Goal: Task Accomplishment & Management: Use online tool/utility

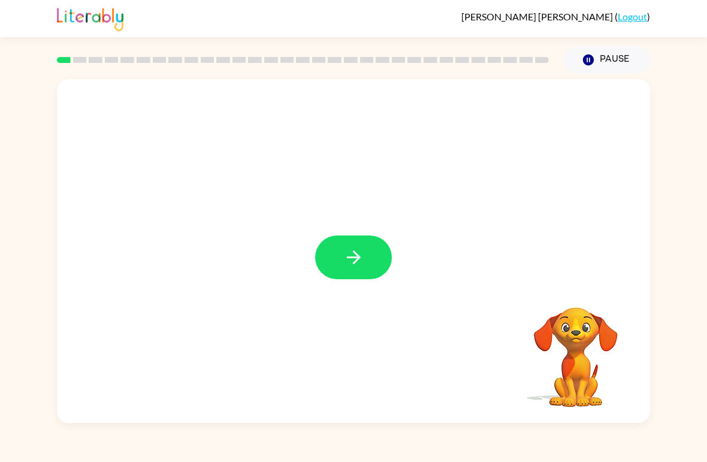
click at [375, 247] on button "button" at bounding box center [353, 257] width 77 height 44
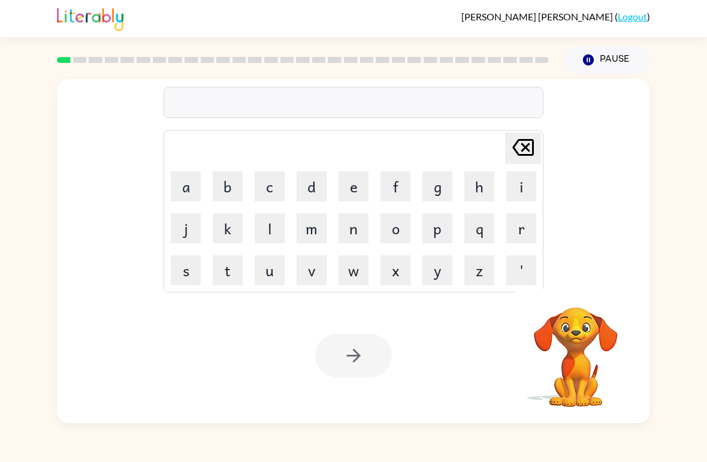
click at [187, 269] on button "s" at bounding box center [186, 270] width 30 height 30
click at [263, 274] on button "u" at bounding box center [269, 270] width 30 height 30
click at [199, 268] on button "s" at bounding box center [186, 270] width 30 height 30
click at [478, 175] on button "h" at bounding box center [479, 186] width 30 height 30
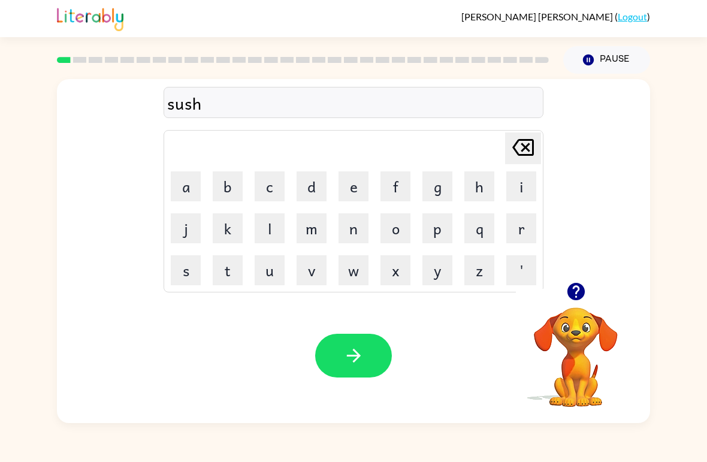
click at [380, 356] on button "button" at bounding box center [353, 356] width 77 height 44
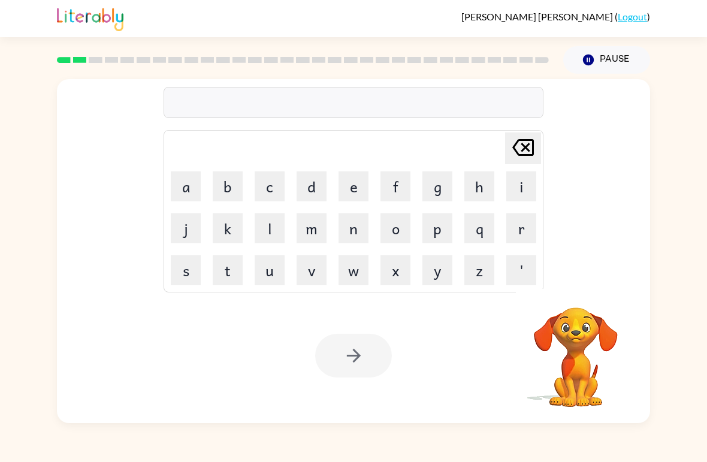
click at [186, 195] on button "a" at bounding box center [186, 186] width 30 height 30
click at [441, 230] on button "p" at bounding box center [437, 228] width 30 height 30
click at [440, 226] on button "p" at bounding box center [437, 228] width 30 height 30
click at [354, 188] on button "e" at bounding box center [353, 186] width 30 height 30
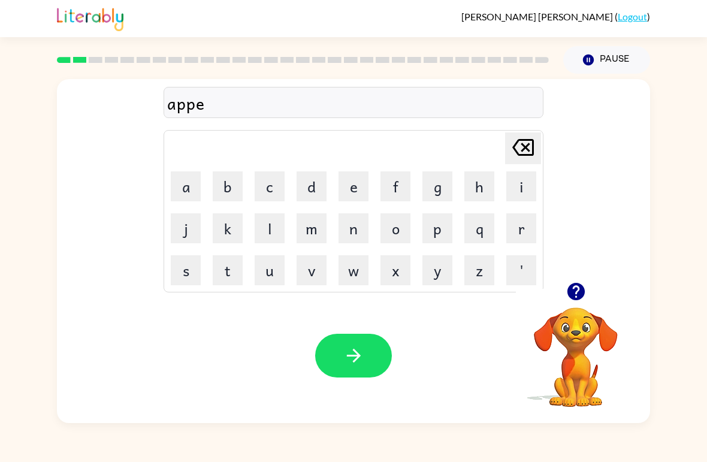
click at [192, 184] on button "a" at bounding box center [186, 186] width 30 height 30
click at [522, 233] on button "r" at bounding box center [521, 228] width 30 height 30
click at [346, 183] on button "e" at bounding box center [353, 186] width 30 height 30
click at [359, 228] on button "n" at bounding box center [353, 228] width 30 height 30
click at [259, 186] on button "c" at bounding box center [269, 186] width 30 height 30
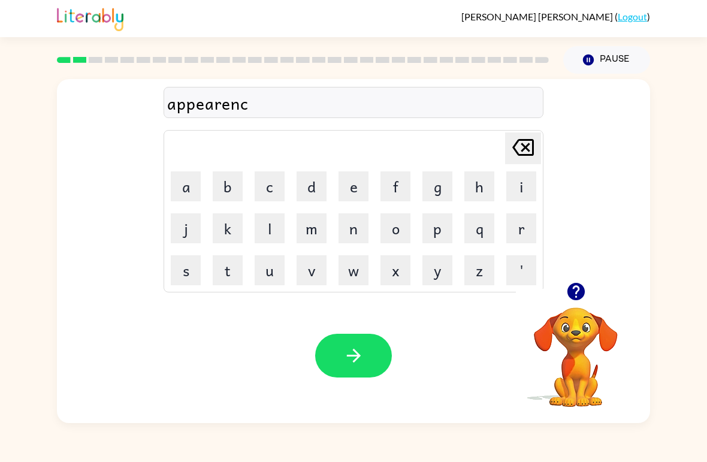
click at [335, 186] on td "e" at bounding box center [353, 186] width 41 height 41
click at [343, 183] on button "e" at bounding box center [353, 186] width 30 height 30
click at [183, 281] on button "s" at bounding box center [186, 270] width 30 height 30
click at [383, 354] on button "button" at bounding box center [353, 356] width 77 height 44
click at [326, 369] on div at bounding box center [353, 356] width 77 height 44
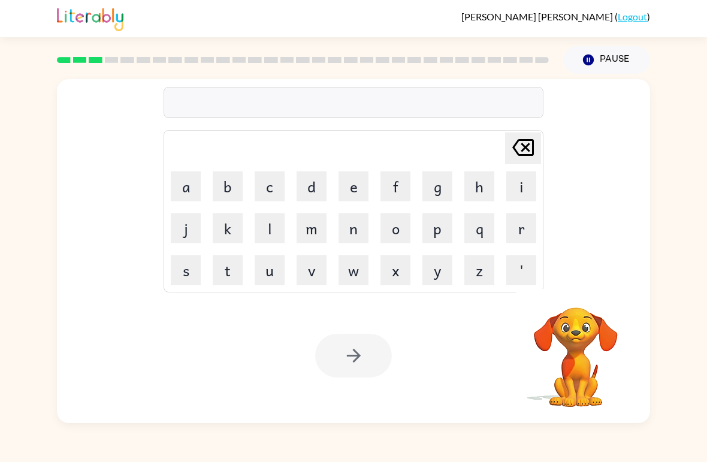
click at [532, 223] on button "r" at bounding box center [521, 228] width 30 height 30
click at [344, 182] on button "e" at bounding box center [353, 186] width 30 height 30
click at [182, 177] on button "a" at bounding box center [186, 186] width 30 height 30
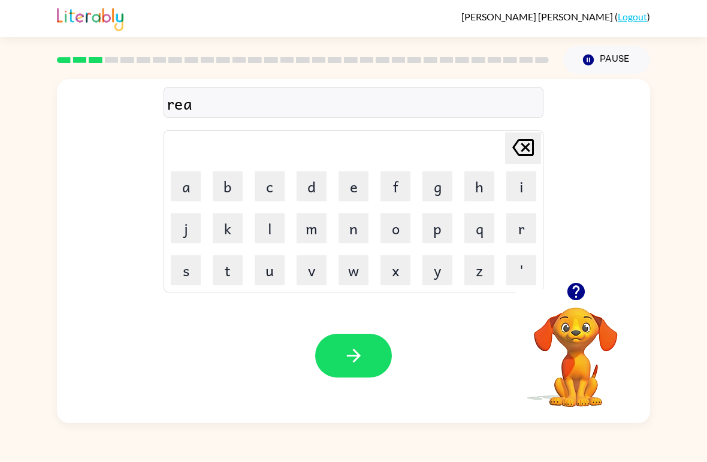
click at [266, 235] on button "l" at bounding box center [269, 228] width 30 height 30
click at [516, 178] on button "i" at bounding box center [521, 186] width 30 height 30
click at [234, 269] on button "t" at bounding box center [228, 270] width 30 height 30
click at [443, 272] on button "y" at bounding box center [437, 270] width 30 height 30
click at [377, 354] on button "button" at bounding box center [353, 356] width 77 height 44
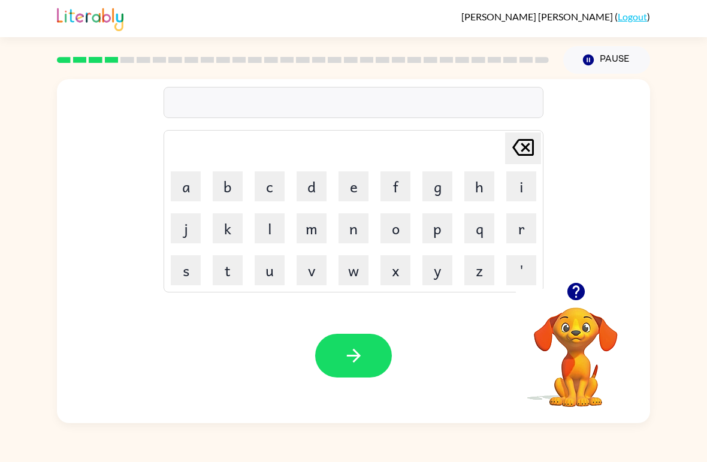
click at [344, 180] on button "e" at bounding box center [353, 186] width 30 height 30
click at [529, 220] on button "r" at bounding box center [521, 228] width 30 height 30
click at [523, 150] on icon at bounding box center [523, 147] width 22 height 17
click at [267, 231] on button "l" at bounding box center [269, 228] width 30 height 30
click at [513, 186] on button "i" at bounding box center [521, 186] width 30 height 30
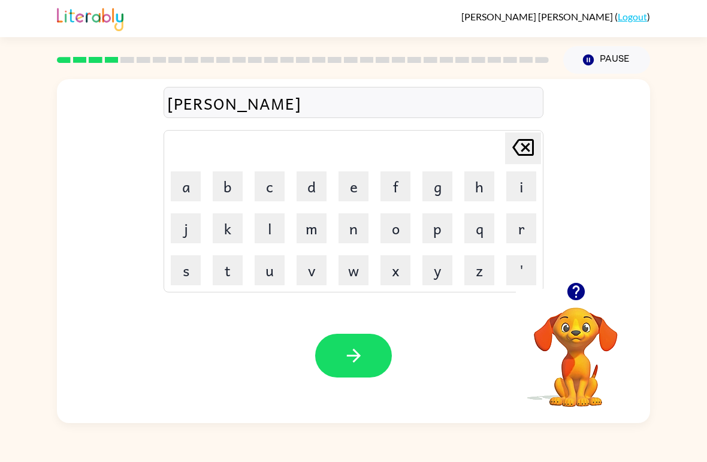
click at [317, 233] on button "m" at bounding box center [311, 228] width 30 height 30
click at [523, 181] on button "i" at bounding box center [521, 186] width 30 height 30
click at [436, 258] on button "y" at bounding box center [437, 270] width 30 height 30
click at [523, 147] on icon "[PERSON_NAME] last character input" at bounding box center [522, 147] width 29 height 29
click at [346, 230] on button "n" at bounding box center [353, 228] width 30 height 30
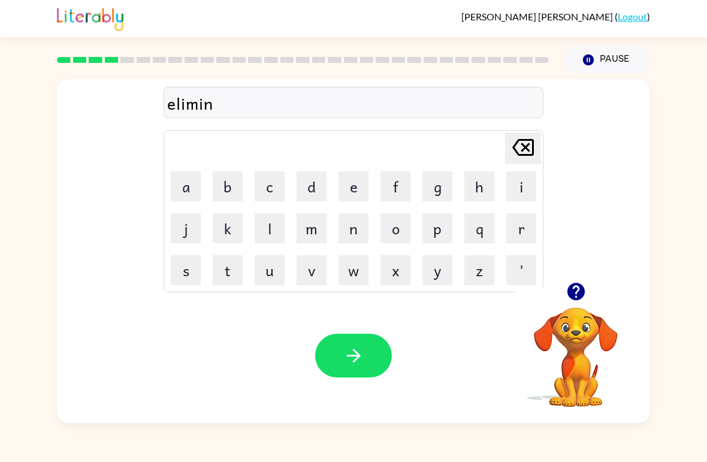
click at [183, 197] on button "a" at bounding box center [186, 186] width 30 height 30
click at [224, 269] on button "t" at bounding box center [228, 270] width 30 height 30
click at [350, 176] on button "e" at bounding box center [353, 186] width 30 height 30
click at [330, 355] on button "button" at bounding box center [353, 356] width 77 height 44
click at [314, 186] on button "d" at bounding box center [311, 186] width 30 height 30
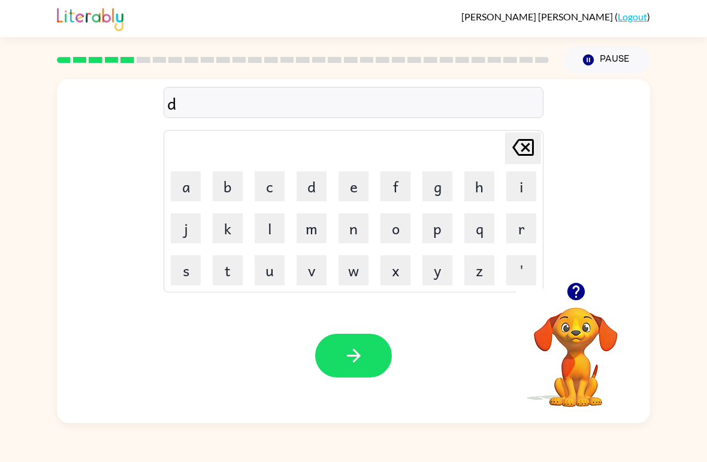
click at [265, 272] on button "u" at bounding box center [269, 270] width 30 height 30
click at [447, 234] on button "p" at bounding box center [437, 228] width 30 height 30
click at [277, 231] on button "l" at bounding box center [269, 228] width 30 height 30
click at [510, 199] on button "i" at bounding box center [521, 186] width 30 height 30
click at [278, 182] on button "c" at bounding box center [269, 186] width 30 height 30
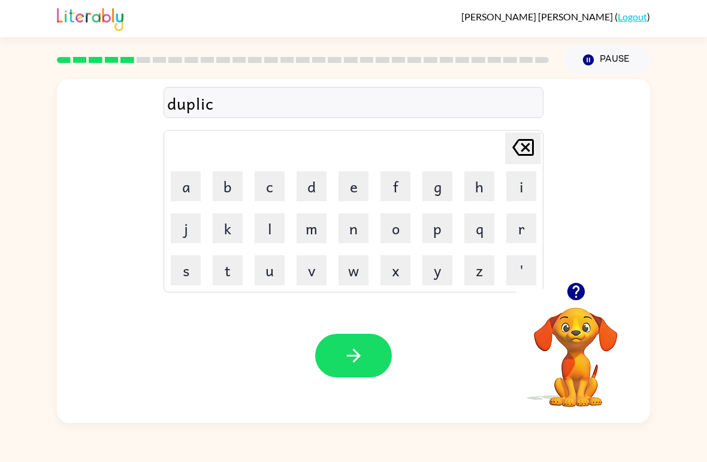
click at [199, 172] on button "a" at bounding box center [186, 186] width 30 height 30
click at [225, 270] on button "t" at bounding box center [228, 270] width 30 height 30
click at [340, 189] on button "e" at bounding box center [353, 186] width 30 height 30
click at [349, 368] on button "button" at bounding box center [353, 356] width 77 height 44
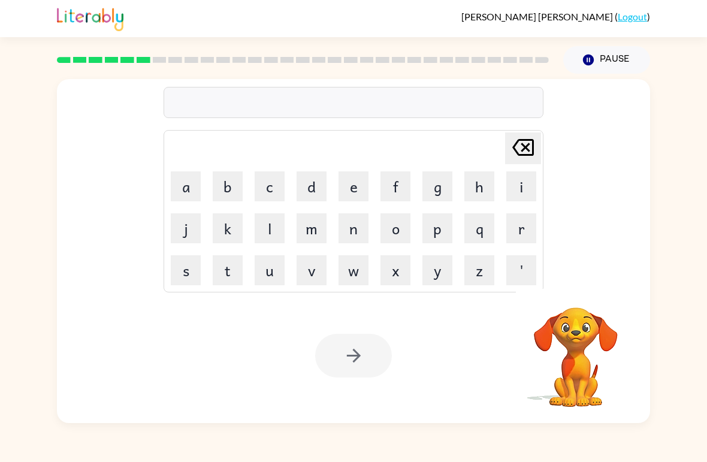
click at [311, 257] on button "v" at bounding box center [311, 270] width 30 height 30
click at [193, 187] on button "a" at bounding box center [186, 186] width 30 height 30
click at [276, 179] on button "c" at bounding box center [269, 186] width 30 height 30
click at [192, 183] on button "a" at bounding box center [186, 186] width 30 height 30
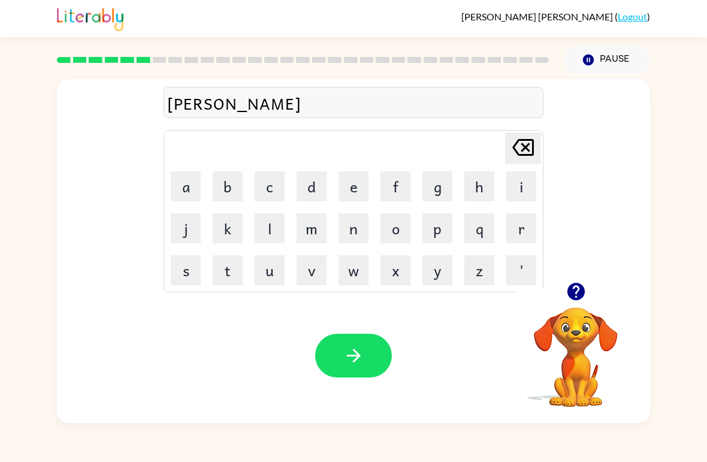
click at [227, 269] on button "t" at bounding box center [228, 270] width 30 height 30
click at [518, 181] on button "i" at bounding box center [521, 186] width 30 height 30
click at [405, 221] on button "o" at bounding box center [395, 228] width 30 height 30
click at [359, 232] on button "n" at bounding box center [353, 228] width 30 height 30
click at [357, 355] on icon "button" at bounding box center [353, 356] width 14 height 14
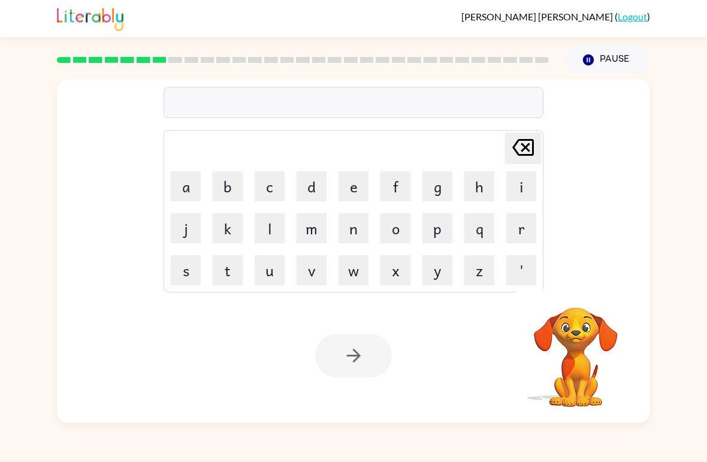
click at [432, 220] on button "p" at bounding box center [437, 228] width 30 height 30
click at [278, 258] on button "u" at bounding box center [269, 270] width 30 height 30
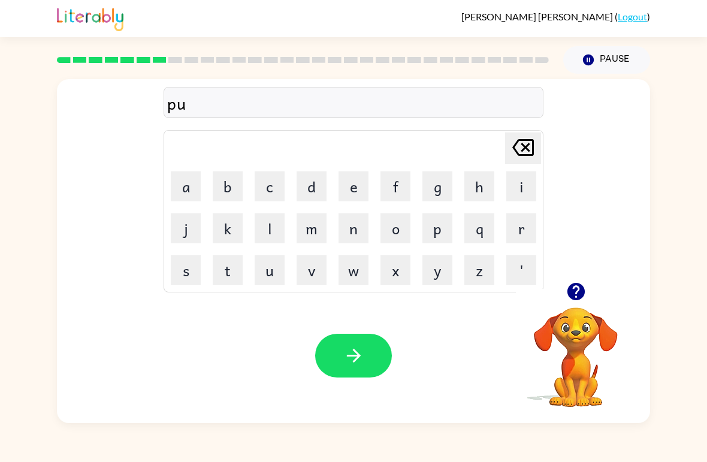
click at [314, 185] on button "d" at bounding box center [311, 186] width 30 height 30
click at [305, 189] on button "d" at bounding box center [311, 186] width 30 height 30
click at [273, 229] on button "l" at bounding box center [269, 228] width 30 height 30
click at [272, 228] on button "l" at bounding box center [269, 228] width 30 height 30
click at [265, 228] on button "l" at bounding box center [269, 228] width 30 height 30
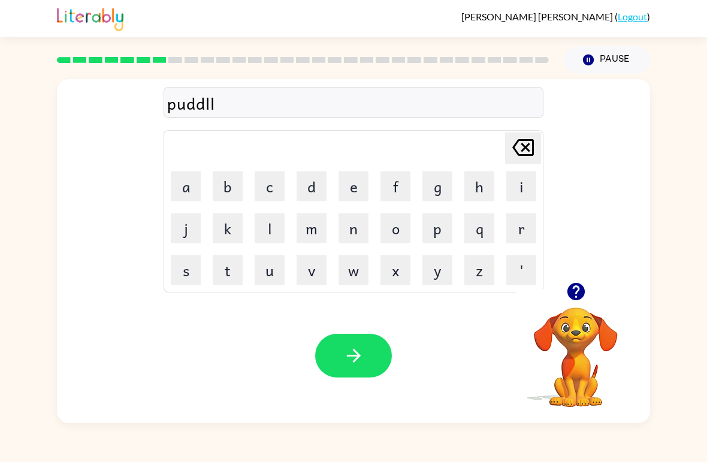
click at [265, 227] on button "l" at bounding box center [269, 228] width 30 height 30
click at [267, 224] on button "l" at bounding box center [269, 228] width 30 height 30
click at [266, 223] on button "l" at bounding box center [269, 228] width 30 height 30
click at [262, 222] on button "l" at bounding box center [269, 228] width 30 height 30
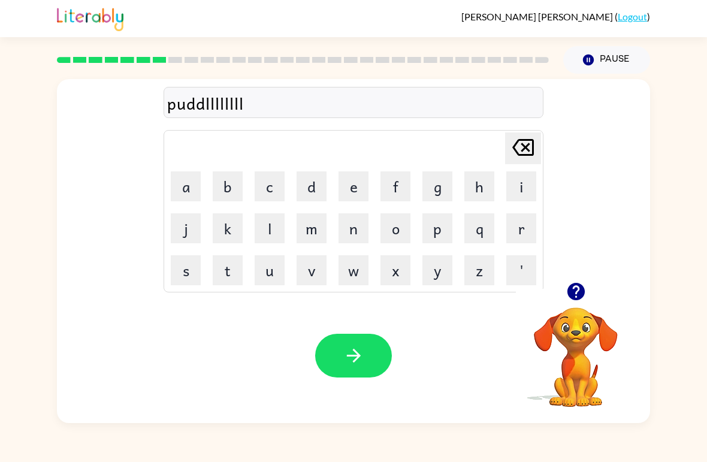
click at [524, 154] on icon "[PERSON_NAME] last character input" at bounding box center [522, 147] width 29 height 29
click at [531, 150] on icon "[PERSON_NAME] last character input" at bounding box center [522, 147] width 29 height 29
click at [530, 150] on icon "[PERSON_NAME] last character input" at bounding box center [522, 147] width 29 height 29
click at [532, 148] on icon at bounding box center [523, 147] width 22 height 17
click at [529, 146] on icon at bounding box center [523, 147] width 22 height 17
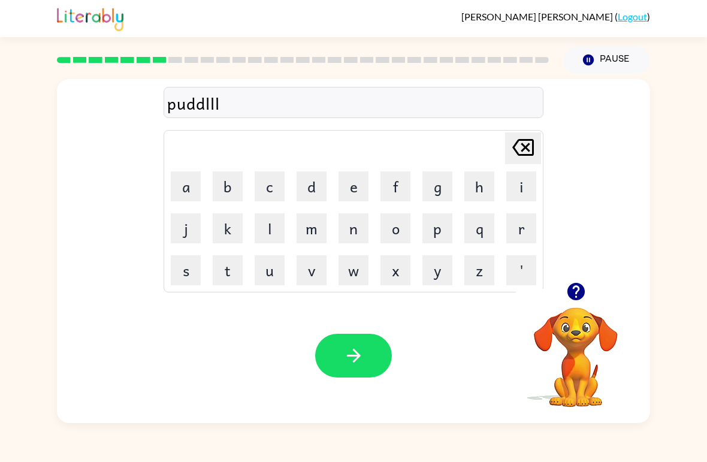
click at [528, 143] on icon "[PERSON_NAME] last character input" at bounding box center [522, 147] width 29 height 29
click at [527, 142] on icon "[PERSON_NAME] last character input" at bounding box center [522, 147] width 29 height 29
click at [351, 184] on button "e" at bounding box center [353, 186] width 30 height 30
click at [363, 359] on icon "button" at bounding box center [353, 355] width 21 height 21
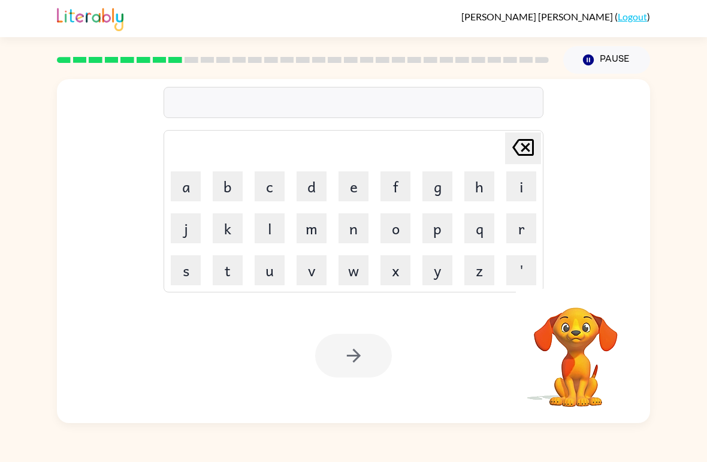
click at [437, 231] on button "p" at bounding box center [437, 228] width 30 height 30
click at [183, 184] on button "a" at bounding box center [186, 186] width 30 height 30
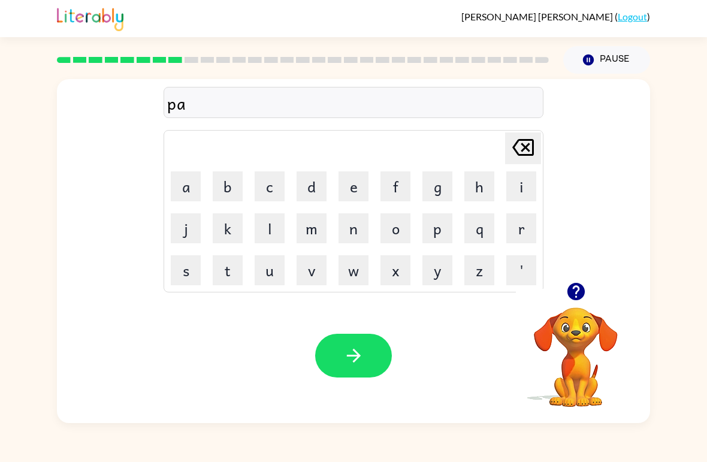
click at [519, 237] on button "r" at bounding box center [521, 228] width 30 height 30
click at [222, 275] on button "t" at bounding box center [228, 270] width 30 height 30
click at [526, 187] on button "i" at bounding box center [521, 186] width 30 height 30
click at [277, 185] on button "c" at bounding box center [269, 186] width 30 height 30
click at [278, 238] on button "l" at bounding box center [269, 228] width 30 height 30
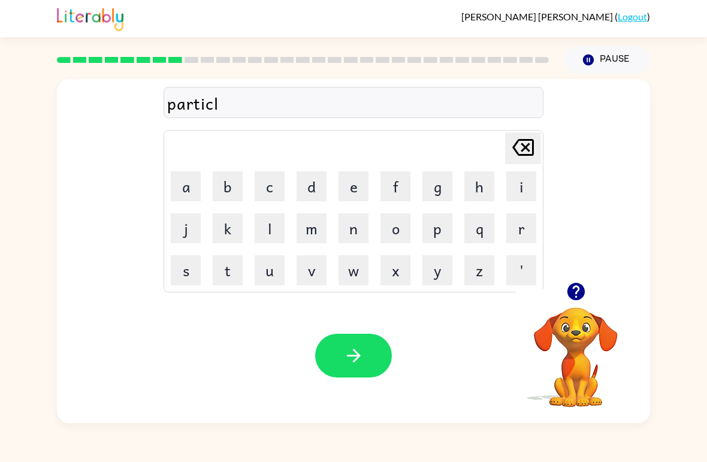
click at [362, 188] on button "e" at bounding box center [353, 186] width 30 height 30
click at [366, 370] on button "button" at bounding box center [353, 356] width 77 height 44
click at [525, 232] on button "r" at bounding box center [521, 228] width 30 height 30
click at [360, 196] on button "e" at bounding box center [353, 186] width 30 height 30
click at [266, 201] on button "c" at bounding box center [269, 186] width 30 height 30
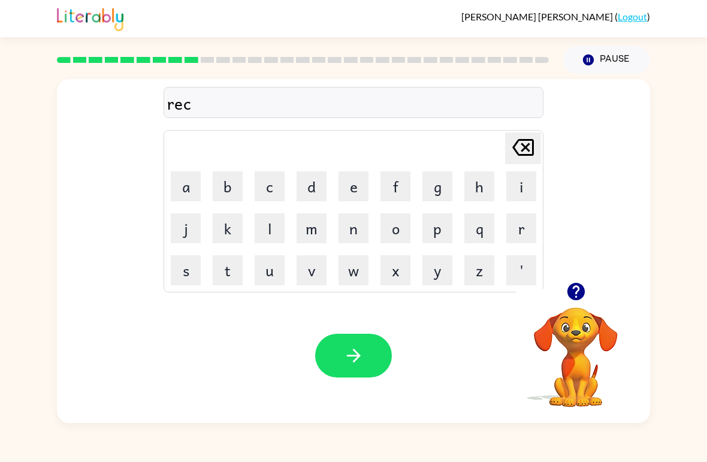
click at [199, 176] on button "a" at bounding box center [186, 186] width 30 height 30
click at [487, 222] on button "q" at bounding box center [479, 228] width 30 height 30
click at [522, 149] on icon "[PERSON_NAME] last character input" at bounding box center [522, 147] width 29 height 29
click at [435, 217] on button "p" at bounding box center [437, 228] width 30 height 30
click at [228, 278] on button "t" at bounding box center [228, 270] width 30 height 30
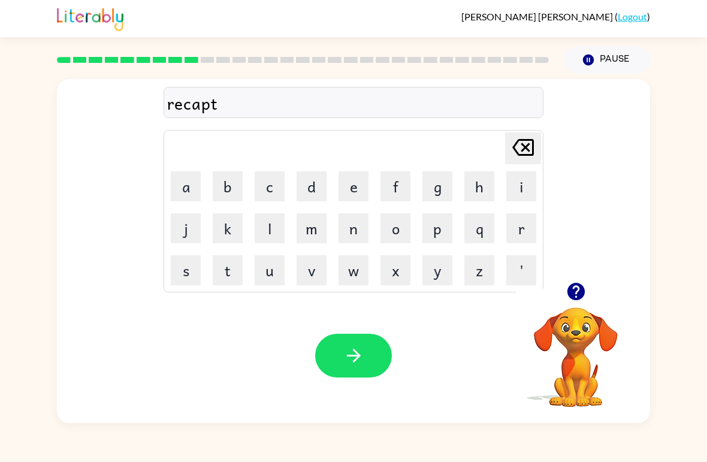
click at [276, 271] on button "u" at bounding box center [269, 270] width 30 height 30
click at [519, 228] on button "r" at bounding box center [521, 228] width 30 height 30
click at [349, 186] on button "e" at bounding box center [353, 186] width 30 height 30
click at [317, 357] on button "button" at bounding box center [353, 356] width 77 height 44
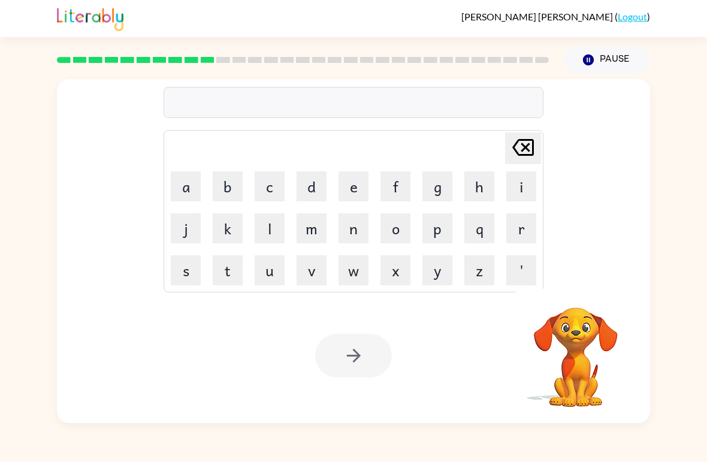
click at [190, 441] on div "[PERSON_NAME] ( Logout ) Pause Pause Delete Delete last character input a b c d…" at bounding box center [353, 231] width 707 height 462
click at [441, 219] on button "p" at bounding box center [437, 228] width 30 height 30
click at [524, 222] on button "r" at bounding box center [521, 228] width 30 height 30
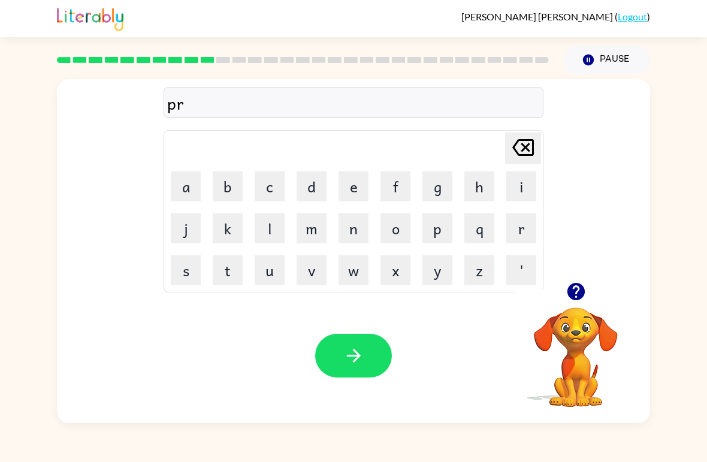
click at [356, 187] on button "e" at bounding box center [353, 186] width 30 height 30
click at [188, 273] on button "s" at bounding box center [186, 270] width 30 height 30
click at [271, 181] on button "c" at bounding box center [269, 186] width 30 height 30
click at [484, 192] on button "h" at bounding box center [479, 186] width 30 height 30
click at [392, 237] on button "o" at bounding box center [395, 228] width 30 height 30
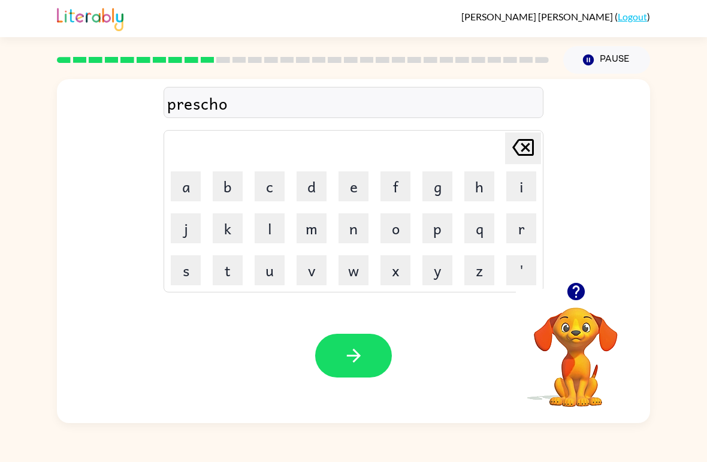
click at [399, 227] on button "o" at bounding box center [395, 228] width 30 height 30
click at [533, 183] on button "i" at bounding box center [521, 186] width 30 height 30
click at [526, 144] on icon "[PERSON_NAME] last character input" at bounding box center [522, 147] width 29 height 29
click at [269, 223] on button "l" at bounding box center [269, 228] width 30 height 30
click at [383, 344] on button "button" at bounding box center [353, 356] width 77 height 44
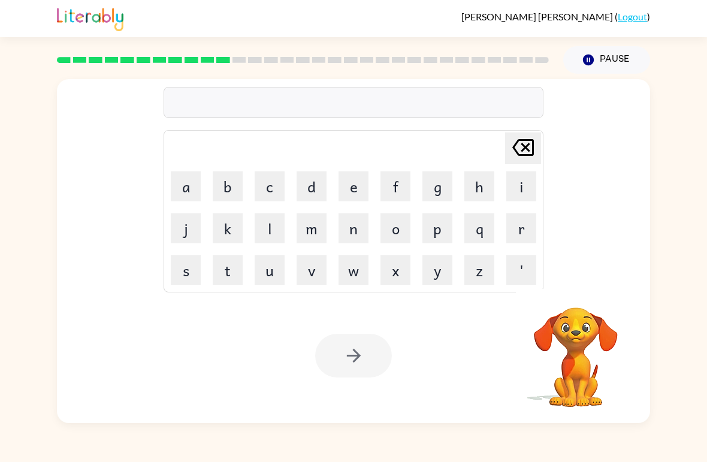
click at [267, 182] on button "c" at bounding box center [269, 186] width 30 height 30
click at [527, 227] on button "r" at bounding box center [521, 228] width 30 height 30
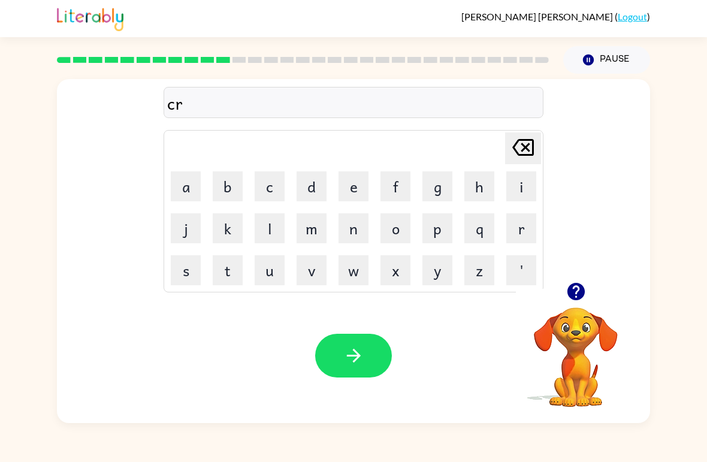
click at [175, 190] on button "a" at bounding box center [186, 186] width 30 height 30
click at [313, 260] on button "v" at bounding box center [311, 270] width 30 height 30
click at [359, 197] on button "e" at bounding box center [353, 186] width 30 height 30
click at [381, 349] on button "button" at bounding box center [353, 356] width 77 height 44
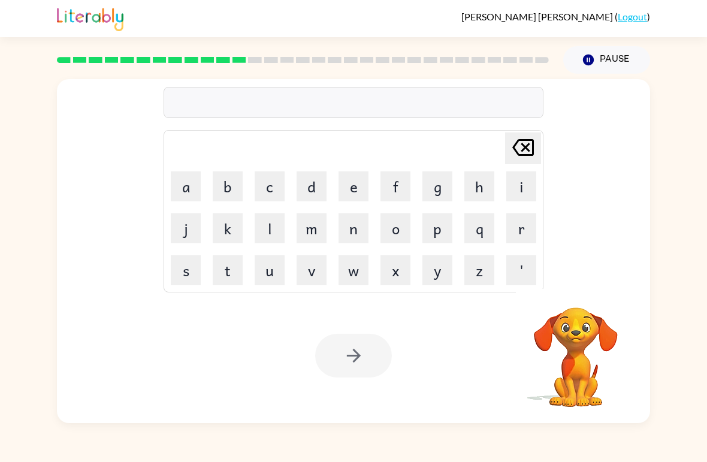
click at [314, 182] on button "d" at bounding box center [311, 186] width 30 height 30
click at [514, 183] on button "i" at bounding box center [521, 186] width 30 height 30
click at [265, 189] on button "c" at bounding box center [269, 186] width 30 height 30
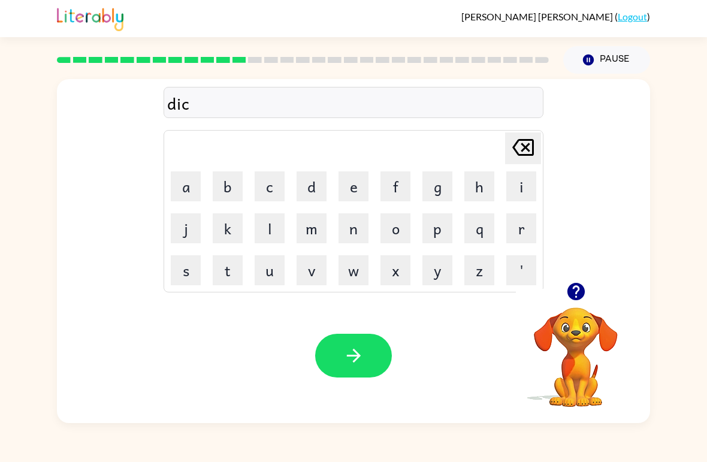
click at [222, 266] on button "t" at bounding box center [228, 270] width 30 height 30
click at [188, 183] on button "a" at bounding box center [186, 186] width 30 height 30
click at [229, 260] on button "t" at bounding box center [228, 270] width 30 height 30
click at [362, 191] on button "e" at bounding box center [353, 186] width 30 height 30
click at [359, 356] on icon "button" at bounding box center [353, 356] width 14 height 14
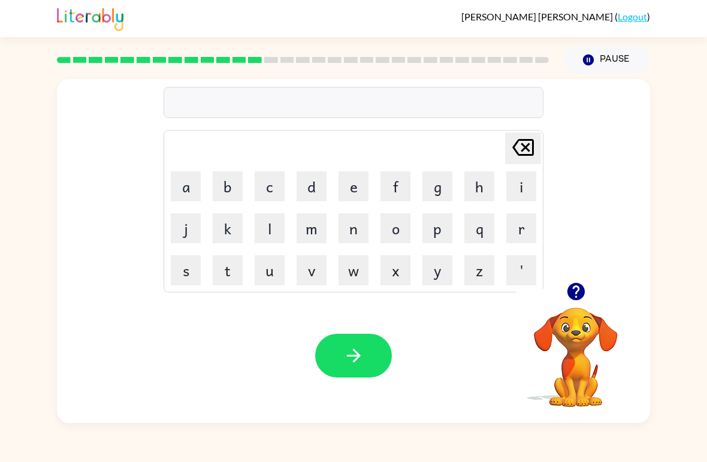
click at [447, 223] on button "p" at bounding box center [437, 228] width 30 height 30
click at [181, 186] on button "a" at bounding box center [186, 186] width 30 height 30
click at [428, 271] on button "y" at bounding box center [437, 270] width 30 height 30
click at [316, 229] on button "m" at bounding box center [311, 228] width 30 height 30
click at [343, 184] on button "e" at bounding box center [353, 186] width 30 height 30
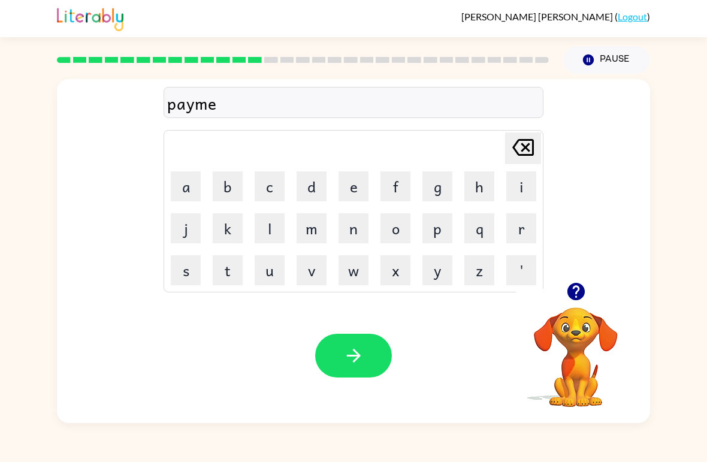
click at [356, 233] on button "n" at bounding box center [353, 228] width 30 height 30
click at [221, 263] on button "t" at bounding box center [228, 270] width 30 height 30
click at [337, 359] on button "button" at bounding box center [353, 356] width 77 height 44
click at [321, 225] on button "m" at bounding box center [311, 228] width 30 height 30
click at [191, 184] on button "a" at bounding box center [186, 186] width 30 height 30
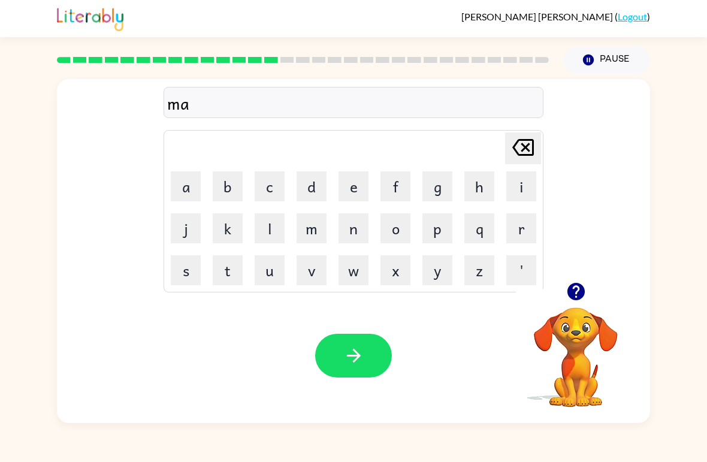
click at [186, 234] on button "j" at bounding box center [186, 228] width 30 height 30
click at [396, 228] on button "o" at bounding box center [395, 228] width 30 height 30
click at [511, 231] on button "r" at bounding box center [521, 228] width 30 height 30
click at [334, 350] on button "button" at bounding box center [353, 356] width 77 height 44
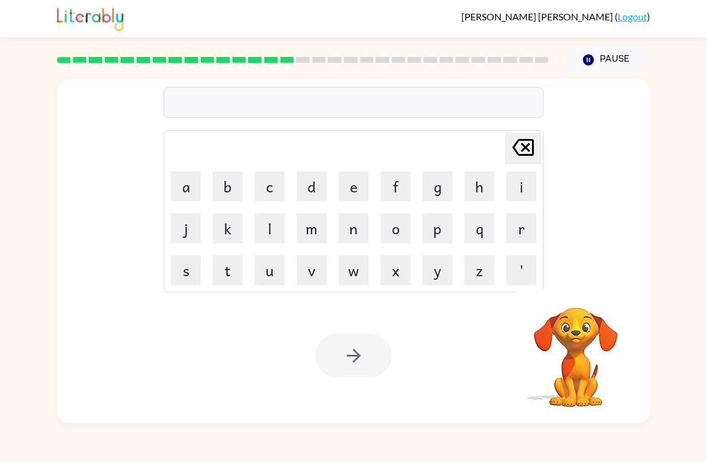
click at [191, 268] on button "s" at bounding box center [186, 270] width 30 height 30
click at [446, 226] on button "p" at bounding box center [437, 228] width 30 height 30
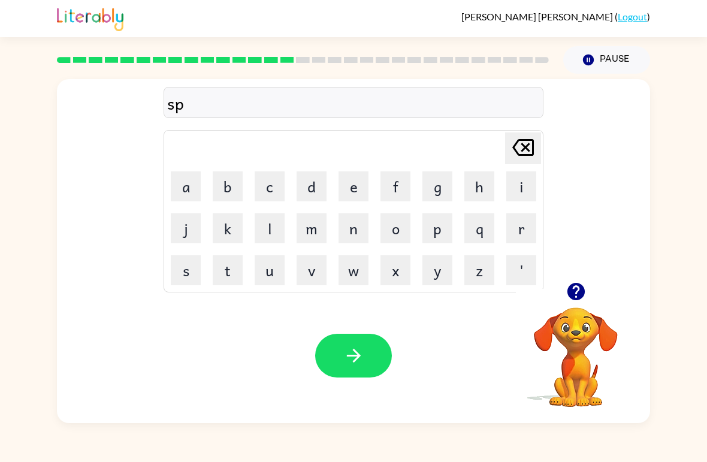
click at [187, 186] on button "a" at bounding box center [186, 186] width 30 height 30
click at [544, 222] on div "spa [PERSON_NAME] last character input a b c d e f g h i j k l m n o p q r s t …" at bounding box center [353, 180] width 593 height 203
click at [544, 221] on div "spa [PERSON_NAME] last character input a b c d e f g h i j k l m n o p q r s t …" at bounding box center [353, 180] width 593 height 203
click at [525, 229] on button "r" at bounding box center [521, 228] width 30 height 30
click at [529, 447] on div "[PERSON_NAME] ( Logout ) Pause Pause spar Delete Delete last character input a …" at bounding box center [353, 231] width 707 height 462
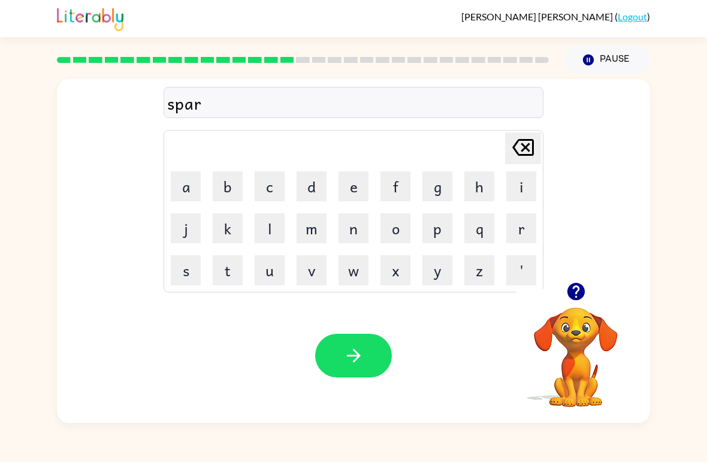
click at [226, 235] on button "k" at bounding box center [228, 228] width 30 height 30
click at [367, 349] on button "button" at bounding box center [353, 356] width 77 height 44
click at [578, 294] on icon "button" at bounding box center [574, 291] width 17 height 17
click at [433, 229] on button "p" at bounding box center [437, 228] width 30 height 30
click at [183, 192] on button "a" at bounding box center [186, 186] width 30 height 30
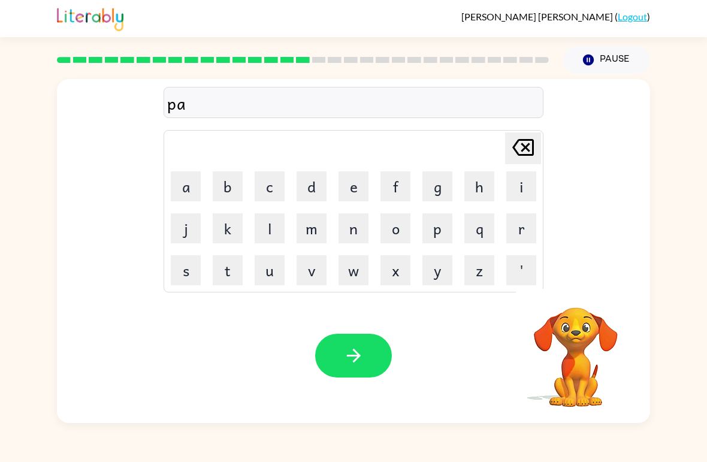
click at [268, 227] on button "l" at bounding box center [269, 228] width 30 height 30
click at [330, 356] on button "button" at bounding box center [353, 356] width 77 height 44
click at [349, 271] on button "w" at bounding box center [353, 270] width 30 height 30
click at [528, 148] on icon "[PERSON_NAME] last character input" at bounding box center [522, 147] width 29 height 29
click at [188, 268] on button "s" at bounding box center [186, 270] width 30 height 30
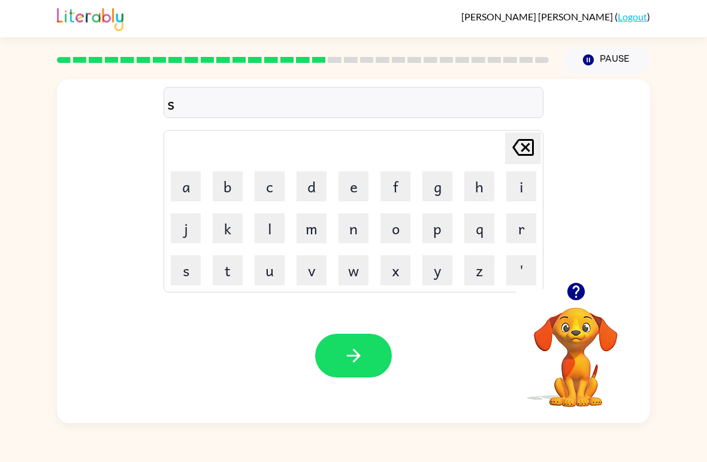
click at [437, 229] on button "p" at bounding box center [437, 228] width 30 height 30
click at [517, 183] on button "i" at bounding box center [521, 186] width 30 height 30
click at [368, 226] on button "n" at bounding box center [353, 228] width 30 height 30
click at [341, 232] on button "n" at bounding box center [353, 228] width 30 height 30
click at [526, 184] on button "i" at bounding box center [521, 186] width 30 height 30
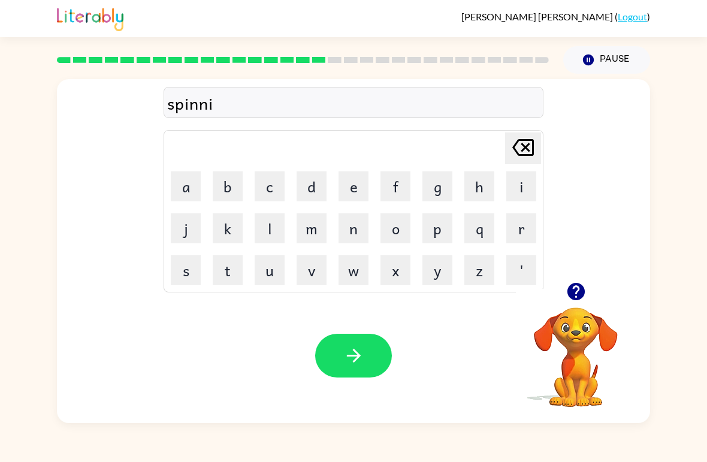
click at [356, 227] on button "n" at bounding box center [353, 228] width 30 height 30
click at [438, 198] on button "g" at bounding box center [437, 186] width 30 height 30
click at [344, 371] on button "button" at bounding box center [353, 356] width 77 height 44
click at [574, 307] on button "button" at bounding box center [575, 291] width 31 height 31
click at [576, 308] on video "Your browser must support playing .mp4 files to use Literably. Please try using…" at bounding box center [576, 349] width 120 height 120
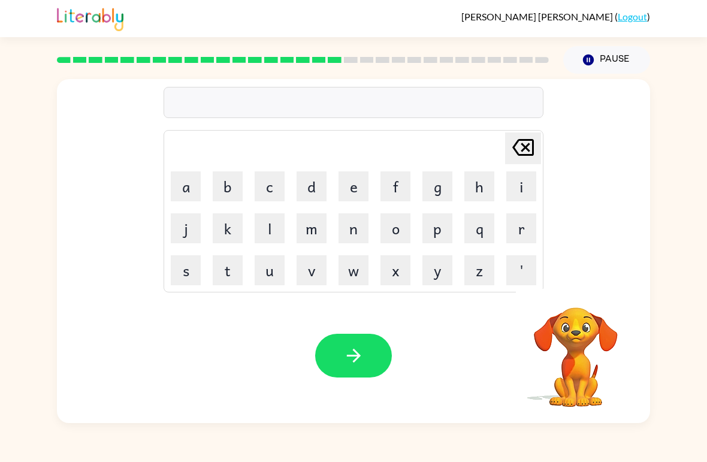
click at [571, 287] on div "[PERSON_NAME] last character input a b c d e f g h i j k l m n o p q r s t u v …" at bounding box center [353, 251] width 593 height 344
click at [419, 187] on td "g" at bounding box center [437, 186] width 41 height 41
click at [507, 230] on button "r" at bounding box center [521, 228] width 30 height 30
click at [272, 265] on button "u" at bounding box center [269, 270] width 30 height 30
click at [312, 230] on button "m" at bounding box center [311, 228] width 30 height 30
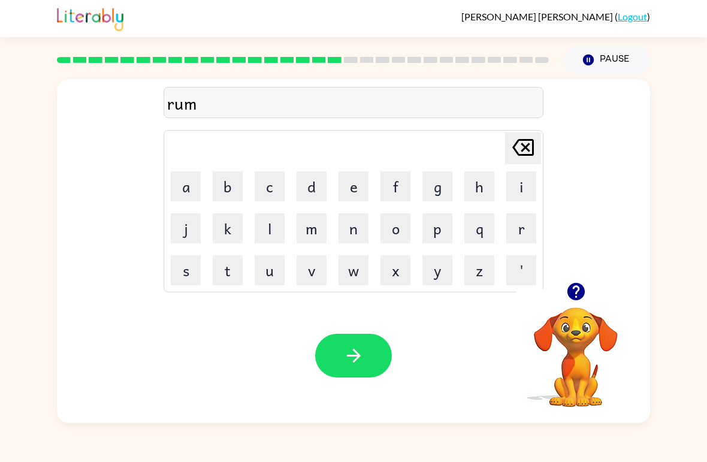
click at [437, 225] on button "p" at bounding box center [437, 228] width 30 height 30
click at [513, 191] on button "i" at bounding box center [521, 186] width 30 height 30
click at [350, 173] on button "e" at bounding box center [353, 186] width 30 height 30
click at [183, 242] on button "j" at bounding box center [186, 228] width 30 height 30
click at [529, 137] on icon "[PERSON_NAME] last character input" at bounding box center [522, 147] width 29 height 29
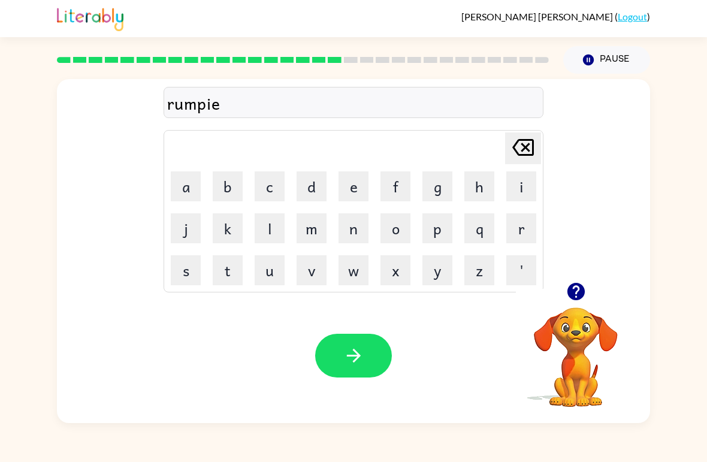
click at [178, 260] on button "s" at bounding box center [186, 270] width 30 height 30
click at [236, 261] on button "t" at bounding box center [228, 270] width 30 height 30
click at [524, 149] on icon at bounding box center [523, 147] width 22 height 17
click at [522, 151] on icon at bounding box center [523, 147] width 22 height 17
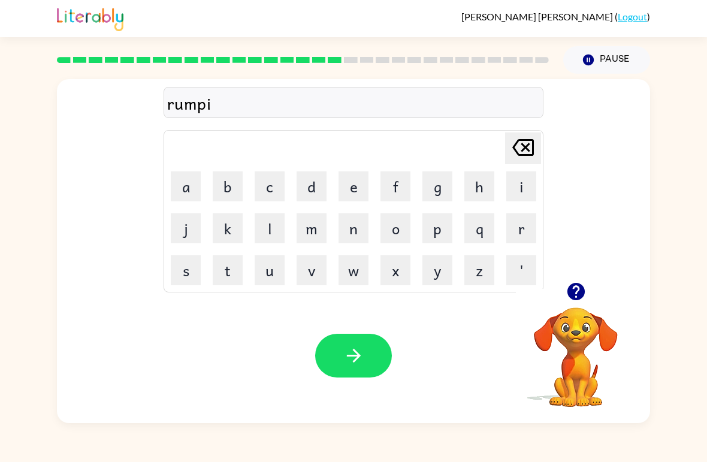
click at [522, 151] on icon at bounding box center [523, 147] width 22 height 17
click at [516, 153] on icon at bounding box center [523, 147] width 22 height 17
click at [514, 150] on icon at bounding box center [523, 147] width 22 height 17
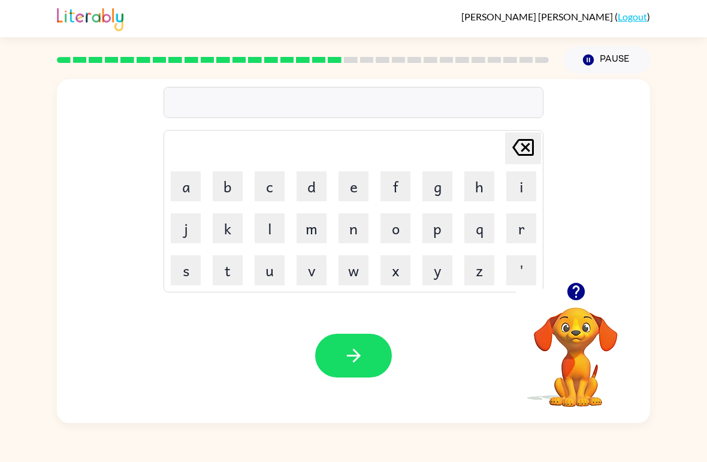
click at [538, 144] on button "[PERSON_NAME] last character input" at bounding box center [523, 148] width 36 height 32
click at [537, 144] on button "[PERSON_NAME] last character input" at bounding box center [523, 148] width 36 height 32
click at [450, 177] on button "g" at bounding box center [437, 186] width 30 height 30
click at [510, 222] on button "r" at bounding box center [521, 228] width 30 height 30
click at [264, 278] on button "u" at bounding box center [269, 270] width 30 height 30
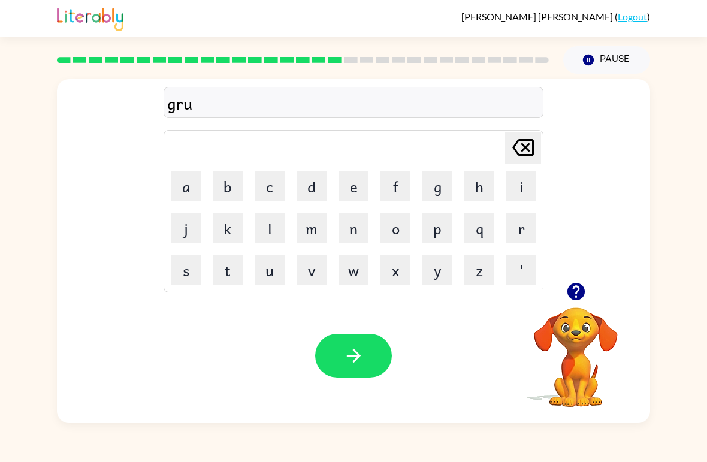
click at [317, 230] on button "m" at bounding box center [311, 228] width 30 height 30
click at [474, 223] on button "q" at bounding box center [479, 228] width 30 height 30
click at [522, 149] on icon "[PERSON_NAME] last character input" at bounding box center [522, 147] width 29 height 29
click at [447, 221] on button "p" at bounding box center [437, 228] width 30 height 30
click at [519, 189] on button "i" at bounding box center [521, 186] width 30 height 30
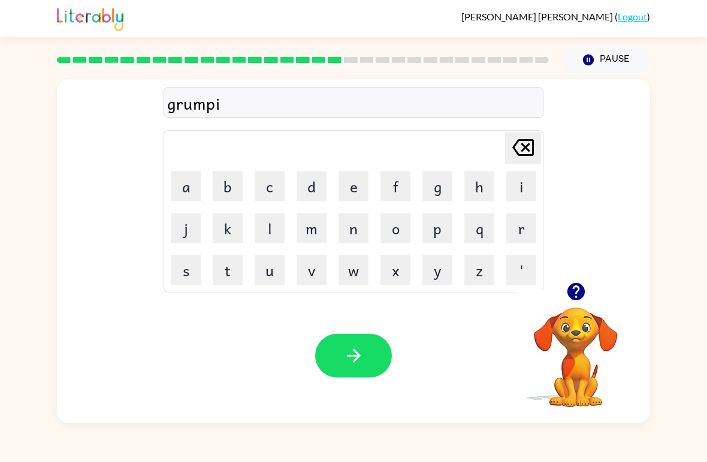
click at [345, 187] on button "e" at bounding box center [353, 186] width 30 height 30
click at [191, 266] on button "s" at bounding box center [186, 270] width 30 height 30
click at [220, 265] on button "t" at bounding box center [228, 270] width 30 height 30
click at [359, 329] on div "Your browser must support playing .mp4 files to use Literably. Please try using…" at bounding box center [353, 355] width 593 height 135
click at [375, 354] on button "button" at bounding box center [353, 356] width 77 height 44
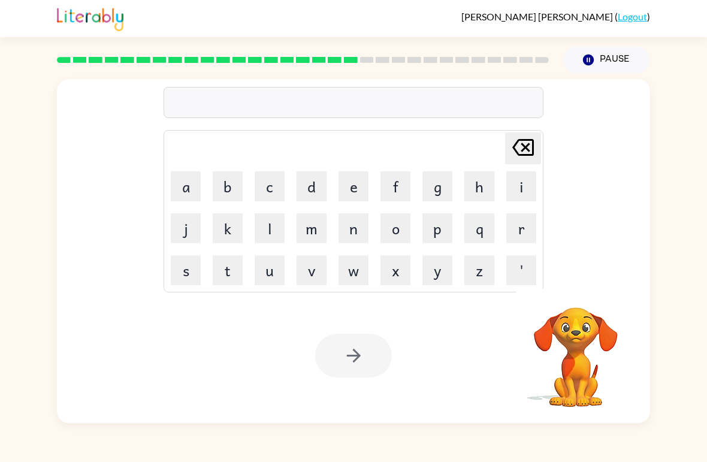
click at [519, 183] on button "i" at bounding box center [521, 186] width 30 height 30
click at [271, 174] on button "c" at bounding box center [269, 186] width 30 height 30
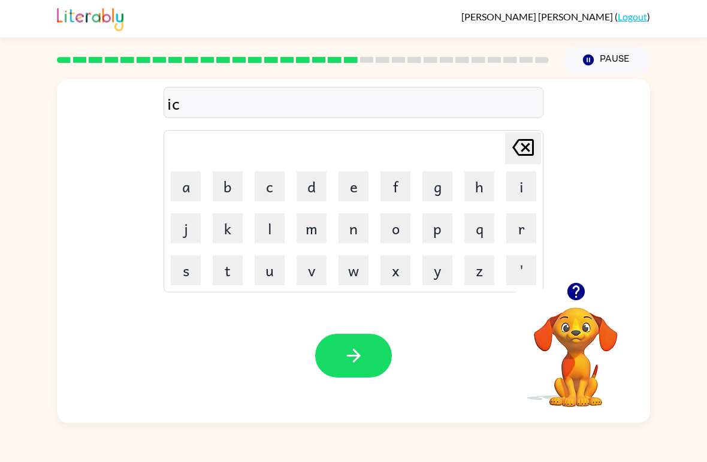
click at [510, 226] on button "r" at bounding box center [521, 228] width 30 height 30
click at [367, 178] on button "e" at bounding box center [353, 186] width 30 height 30
click at [319, 189] on button "d" at bounding box center [311, 186] width 30 height 30
click at [516, 197] on button "i" at bounding box center [521, 186] width 30 height 30
click at [229, 189] on button "b" at bounding box center [228, 186] width 30 height 30
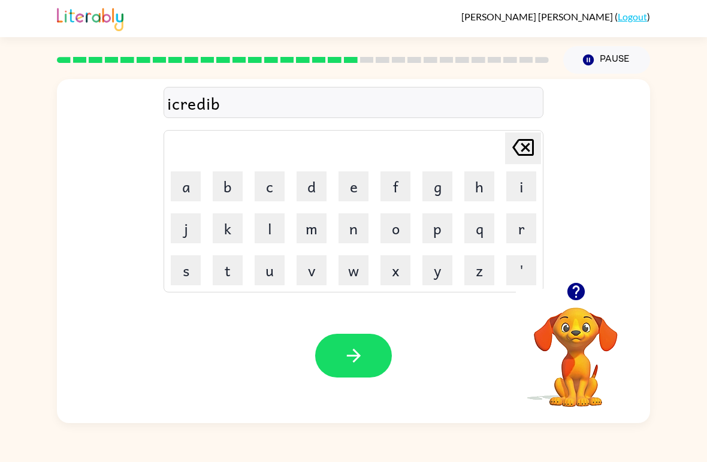
click at [271, 223] on button "l" at bounding box center [269, 228] width 30 height 30
click at [357, 186] on button "e" at bounding box center [353, 186] width 30 height 30
click at [359, 346] on icon "button" at bounding box center [353, 355] width 21 height 21
click at [580, 302] on icon "button" at bounding box center [575, 291] width 21 height 21
click at [580, 301] on video "Your browser must support playing .mp4 files to use Literably. Please try using…" at bounding box center [576, 349] width 120 height 120
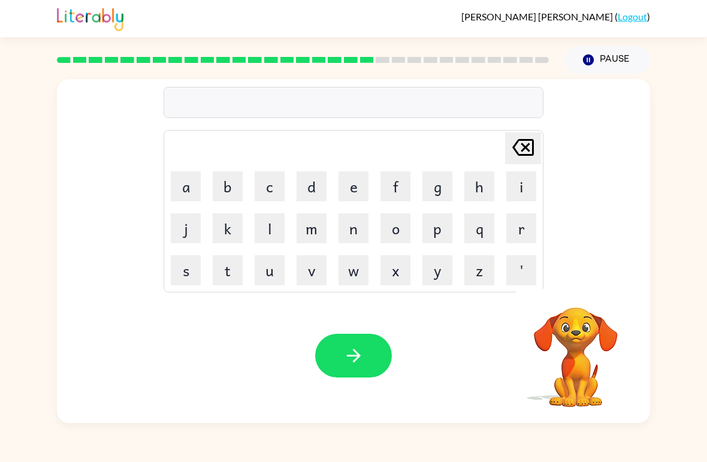
click at [267, 223] on button "l" at bounding box center [269, 228] width 30 height 30
click at [517, 178] on button "i" at bounding box center [521, 186] width 30 height 30
click at [184, 263] on button "s" at bounding box center [186, 270] width 30 height 30
click at [227, 274] on button "t" at bounding box center [228, 270] width 30 height 30
click at [356, 171] on button "e" at bounding box center [353, 186] width 30 height 30
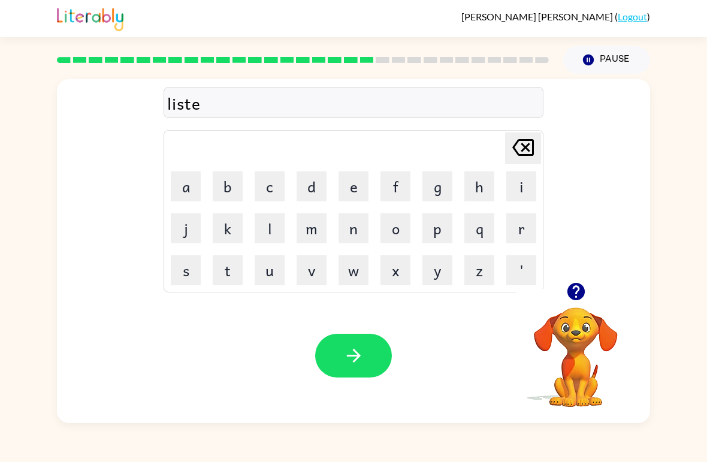
click at [349, 234] on button "n" at bounding box center [353, 228] width 30 height 30
click at [341, 179] on button "e" at bounding box center [353, 186] width 30 height 30
click at [307, 194] on button "d" at bounding box center [311, 186] width 30 height 30
click at [375, 342] on button "button" at bounding box center [353, 356] width 77 height 44
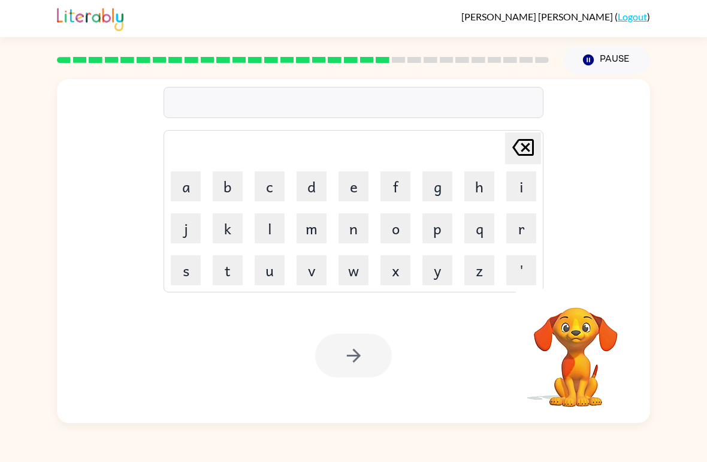
click at [354, 223] on button "n" at bounding box center [353, 228] width 30 height 30
click at [380, 237] on button "o" at bounding box center [395, 228] width 30 height 30
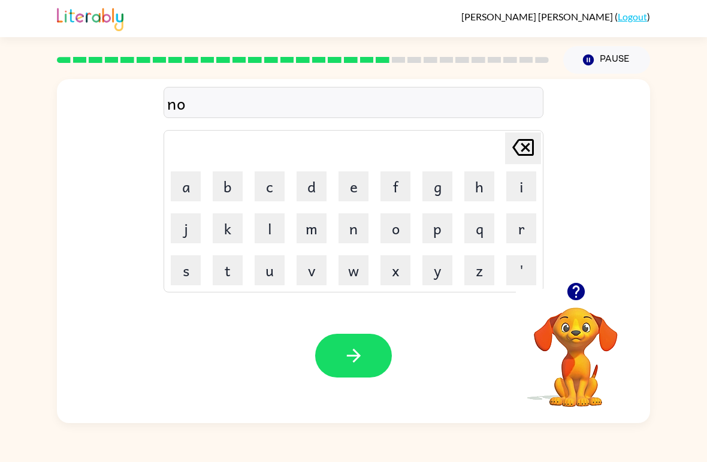
click at [307, 228] on button "m" at bounding box center [311, 228] width 30 height 30
click at [522, 188] on button "i" at bounding box center [521, 186] width 30 height 30
click at [350, 231] on button "n" at bounding box center [353, 228] width 30 height 30
click at [190, 190] on button "a" at bounding box center [186, 186] width 30 height 30
click at [231, 266] on button "t" at bounding box center [228, 270] width 30 height 30
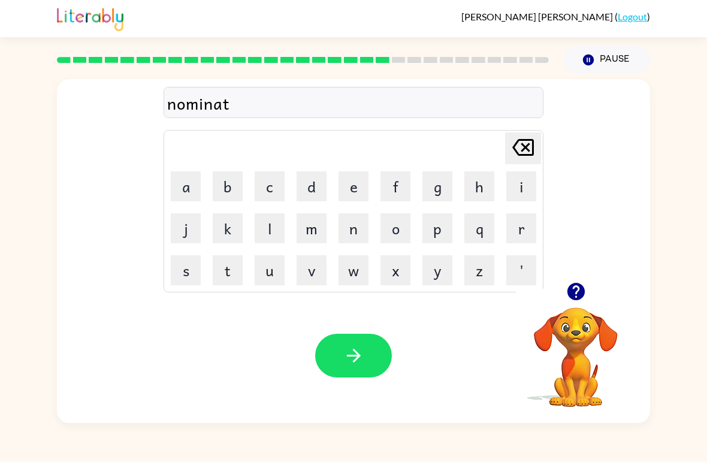
click at [350, 190] on button "e" at bounding box center [353, 186] width 30 height 30
click at [368, 364] on button "button" at bounding box center [353, 356] width 77 height 44
click at [183, 268] on button "s" at bounding box center [186, 270] width 30 height 30
click at [272, 270] on button "u" at bounding box center [269, 270] width 30 height 30
click at [186, 271] on button "s" at bounding box center [186, 270] width 30 height 30
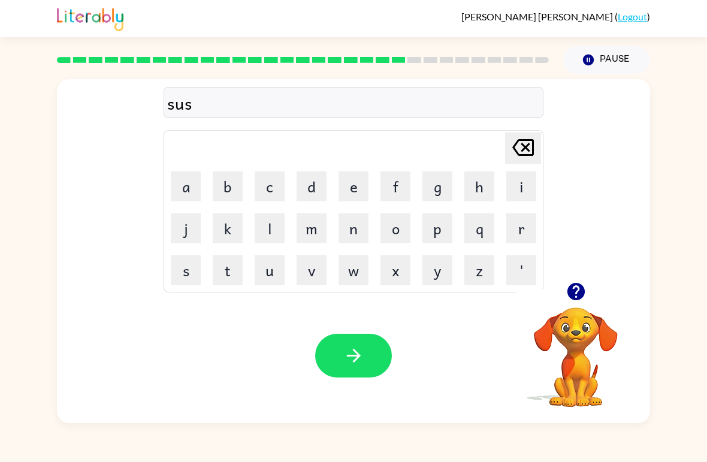
click at [222, 276] on button "t" at bounding box center [228, 270] width 30 height 30
click at [184, 183] on button "a" at bounding box center [186, 186] width 30 height 30
click at [530, 179] on button "i" at bounding box center [521, 186] width 30 height 30
click at [350, 225] on button "n" at bounding box center [353, 228] width 30 height 30
click at [362, 344] on button "button" at bounding box center [353, 356] width 77 height 44
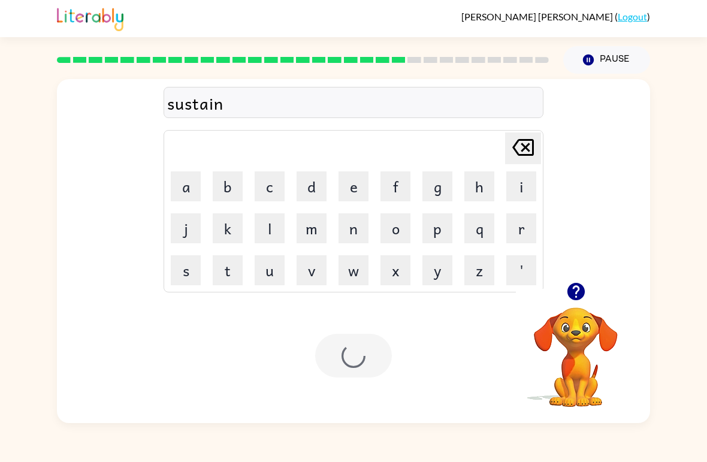
click at [361, 344] on div at bounding box center [353, 356] width 77 height 44
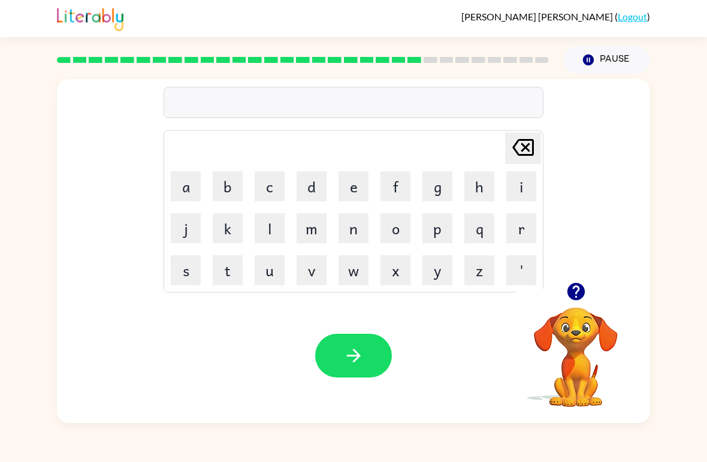
click at [351, 257] on button "w" at bounding box center [353, 270] width 30 height 30
click at [404, 229] on button "o" at bounding box center [395, 228] width 30 height 30
click at [532, 228] on button "r" at bounding box center [521, 228] width 30 height 30
click at [324, 175] on button "d" at bounding box center [311, 186] width 30 height 30
click at [432, 267] on button "y" at bounding box center [437, 270] width 30 height 30
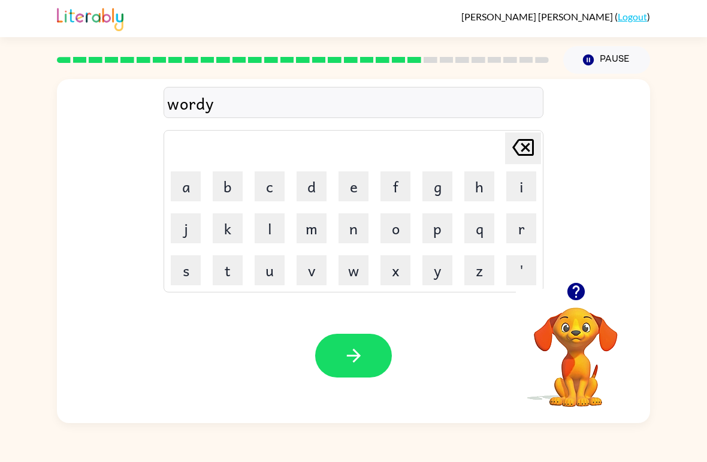
click at [371, 335] on button "button" at bounding box center [353, 356] width 77 height 44
click at [522, 229] on button "r" at bounding box center [521, 228] width 30 height 30
click at [366, 186] on button "e" at bounding box center [353, 186] width 30 height 30
click at [268, 226] on button "l" at bounding box center [269, 228] width 30 height 30
click at [186, 196] on button "a" at bounding box center [186, 186] width 30 height 30
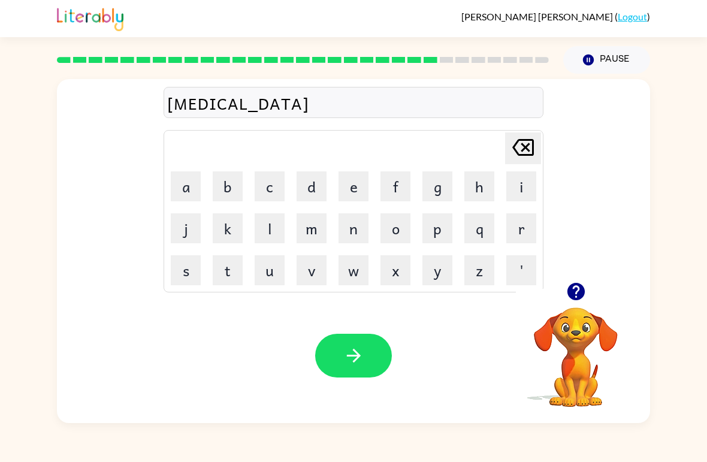
click at [227, 269] on button "t" at bounding box center [228, 270] width 30 height 30
click at [355, 192] on button "e" at bounding box center [353, 186] width 30 height 30
click at [296, 189] on button "d" at bounding box center [311, 186] width 30 height 30
click at [351, 366] on icon "button" at bounding box center [353, 355] width 21 height 21
click at [574, 290] on icon "button" at bounding box center [574, 291] width 17 height 17
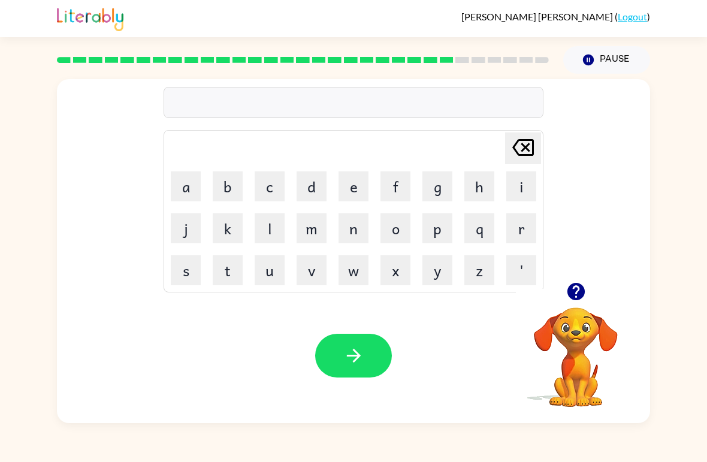
click at [228, 224] on button "k" at bounding box center [228, 228] width 30 height 30
click at [520, 186] on button "i" at bounding box center [521, 186] width 30 height 30
click at [226, 279] on button "t" at bounding box center [228, 270] width 30 height 30
click at [225, 279] on button "t" at bounding box center [228, 270] width 30 height 30
click at [334, 190] on td "e" at bounding box center [353, 186] width 41 height 41
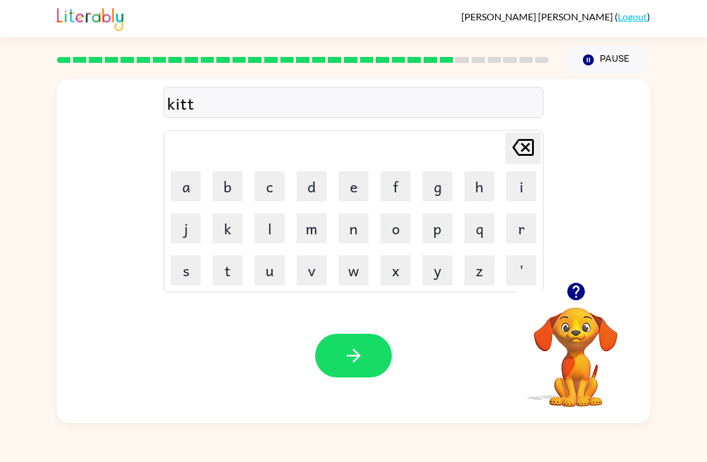
click at [354, 188] on button "e" at bounding box center [353, 186] width 30 height 30
click at [350, 220] on button "n" at bounding box center [353, 228] width 30 height 30
click at [375, 362] on button "button" at bounding box center [353, 356] width 77 height 44
click at [587, 295] on button "button" at bounding box center [575, 291] width 31 height 31
click at [315, 186] on button "d" at bounding box center [311, 186] width 30 height 30
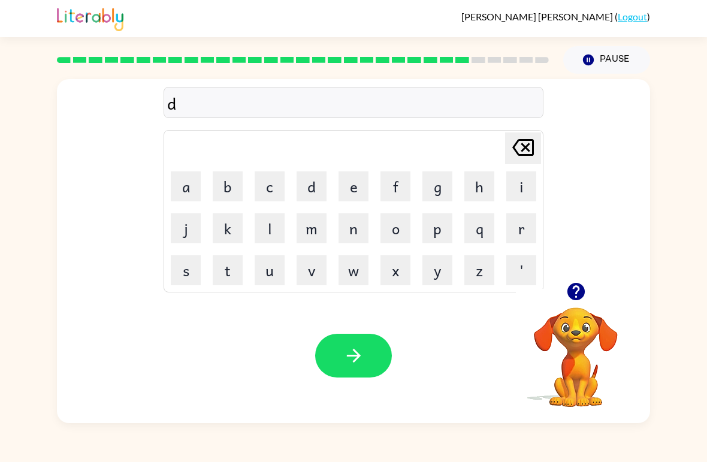
click at [354, 181] on button "e" at bounding box center [353, 186] width 30 height 30
click at [440, 235] on button "p" at bounding box center [437, 228] width 30 height 30
click at [176, 186] on button "a" at bounding box center [186, 186] width 30 height 30
click at [527, 228] on button "r" at bounding box center [521, 228] width 30 height 30
click at [239, 260] on button "t" at bounding box center [228, 270] width 30 height 30
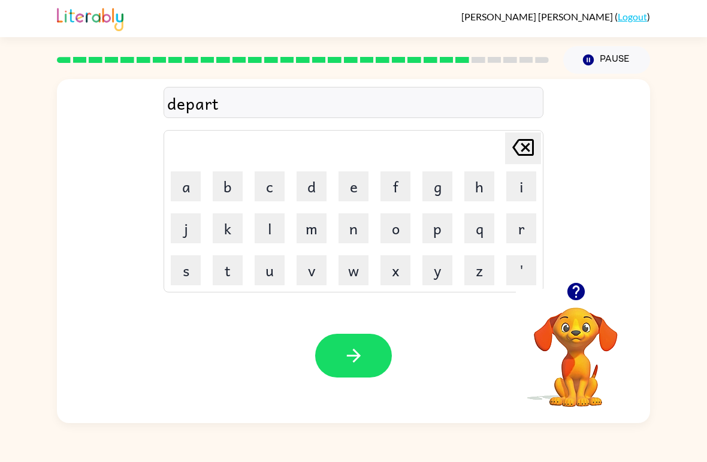
click at [307, 229] on button "m" at bounding box center [311, 228] width 30 height 30
click at [359, 175] on button "e" at bounding box center [353, 186] width 30 height 30
click at [346, 230] on button "n" at bounding box center [353, 228] width 30 height 30
click at [230, 271] on button "t" at bounding box center [228, 270] width 30 height 30
click at [353, 353] on icon "button" at bounding box center [353, 355] width 21 height 21
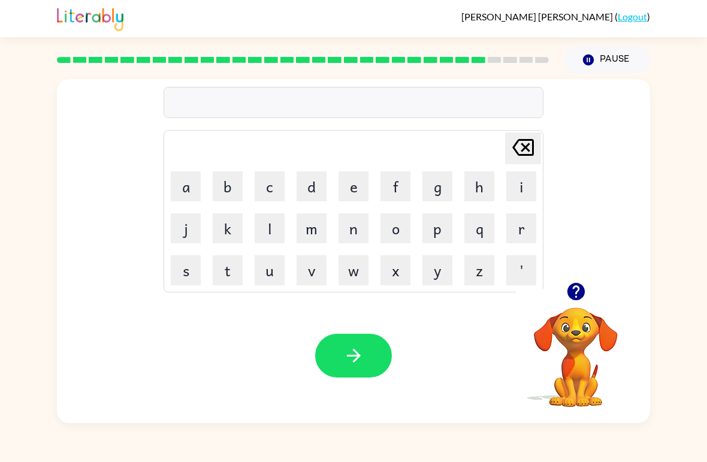
click at [184, 262] on button "s" at bounding box center [186, 270] width 30 height 30
click at [263, 232] on button "l" at bounding box center [269, 228] width 30 height 30
click at [514, 181] on button "i" at bounding box center [521, 186] width 30 height 30
click at [224, 281] on button "t" at bounding box center [228, 270] width 30 height 30
click at [529, 138] on icon "[PERSON_NAME] last character input" at bounding box center [522, 147] width 29 height 29
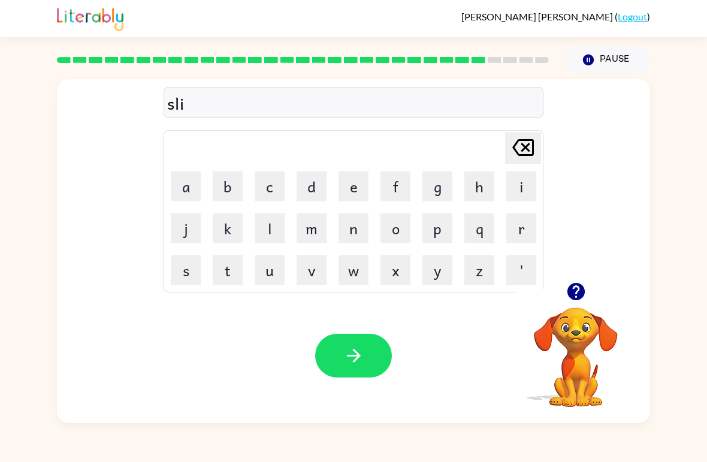
click at [431, 179] on button "g" at bounding box center [437, 186] width 30 height 30
click at [571, 50] on button "Pause Pause" at bounding box center [606, 60] width 87 height 28
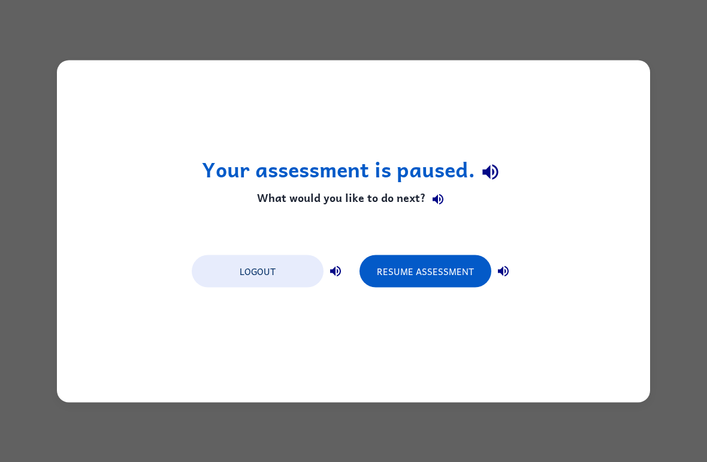
click at [453, 260] on button "Resume Assessment" at bounding box center [425, 270] width 132 height 32
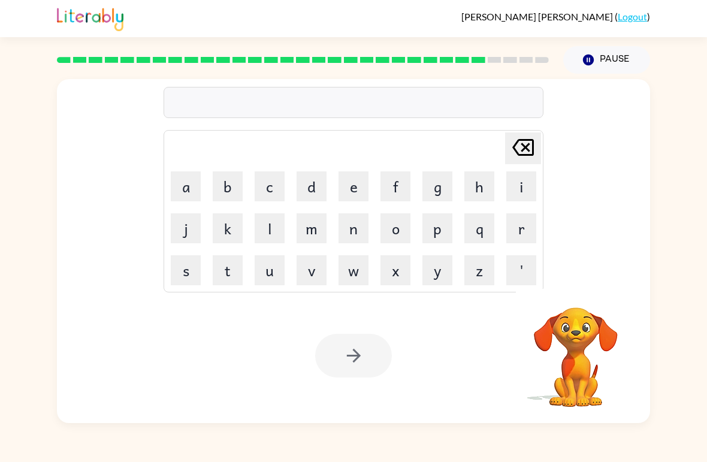
click at [187, 274] on button "s" at bounding box center [186, 270] width 30 height 30
click at [514, 187] on button "i" at bounding box center [521, 186] width 30 height 30
click at [525, 152] on icon "[PERSON_NAME] last character input" at bounding box center [522, 147] width 29 height 29
click at [270, 230] on button "l" at bounding box center [269, 228] width 30 height 30
click at [513, 182] on button "i" at bounding box center [521, 186] width 30 height 30
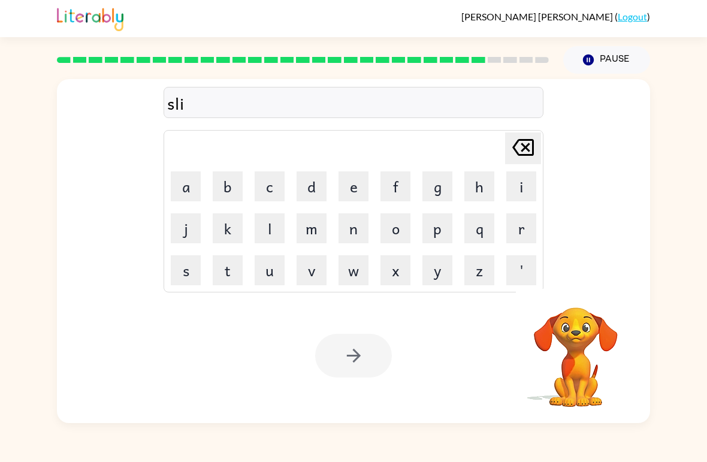
click at [437, 188] on button "g" at bounding box center [437, 186] width 30 height 30
click at [469, 185] on button "h" at bounding box center [479, 186] width 30 height 30
click at [229, 266] on button "t" at bounding box center [228, 270] width 30 height 30
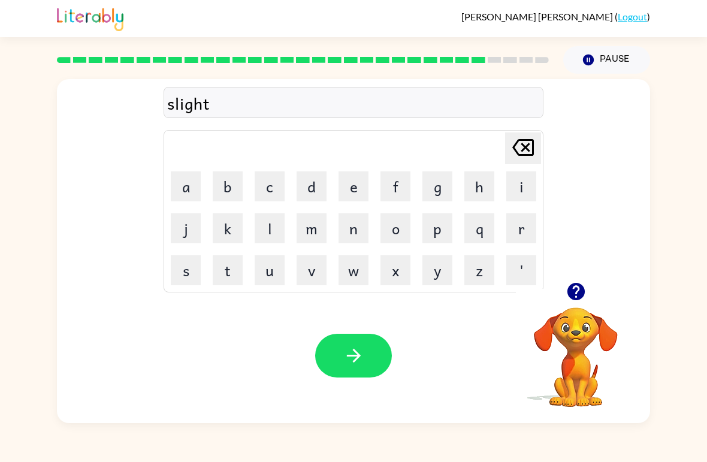
click at [358, 351] on icon "button" at bounding box center [353, 355] width 21 height 21
click at [274, 265] on button "u" at bounding box center [269, 270] width 30 height 30
click at [340, 232] on button "n" at bounding box center [353, 228] width 30 height 30
click at [507, 193] on button "i" at bounding box center [521, 186] width 30 height 30
click at [317, 269] on button "v" at bounding box center [311, 270] width 30 height 30
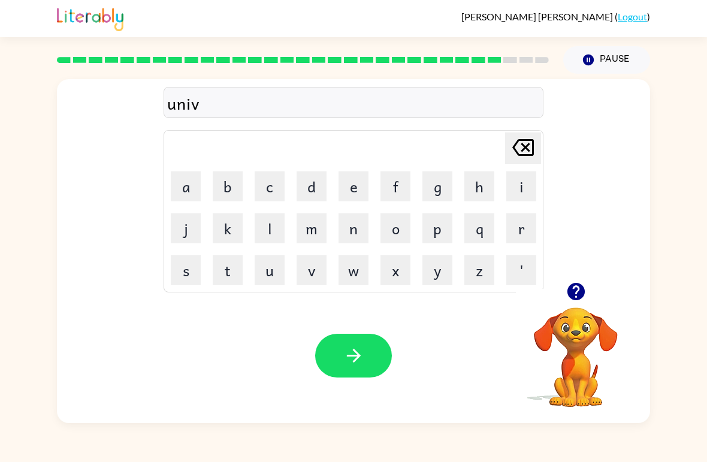
click at [348, 190] on button "e" at bounding box center [353, 186] width 30 height 30
click at [520, 235] on button "r" at bounding box center [521, 228] width 30 height 30
click at [185, 256] on button "s" at bounding box center [186, 270] width 30 height 30
click at [199, 181] on button "a" at bounding box center [186, 186] width 30 height 30
click at [241, 236] on button "k" at bounding box center [228, 228] width 30 height 30
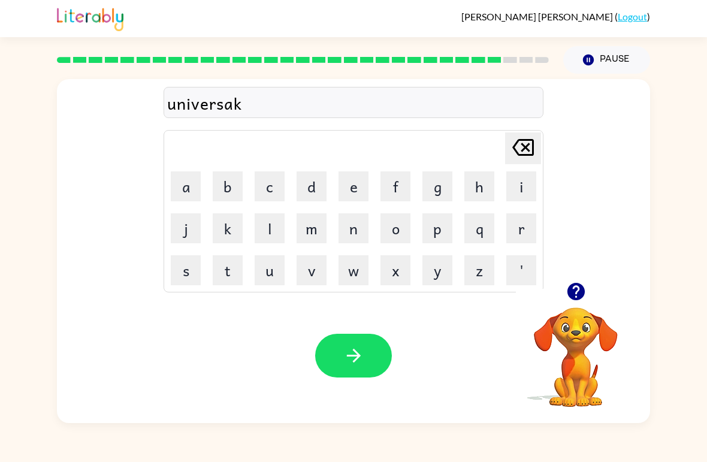
click at [521, 150] on icon "[PERSON_NAME] last character input" at bounding box center [522, 147] width 29 height 29
click at [268, 223] on button "l" at bounding box center [269, 228] width 30 height 30
click at [350, 334] on button "button" at bounding box center [353, 356] width 77 height 44
click at [359, 342] on div at bounding box center [353, 356] width 77 height 44
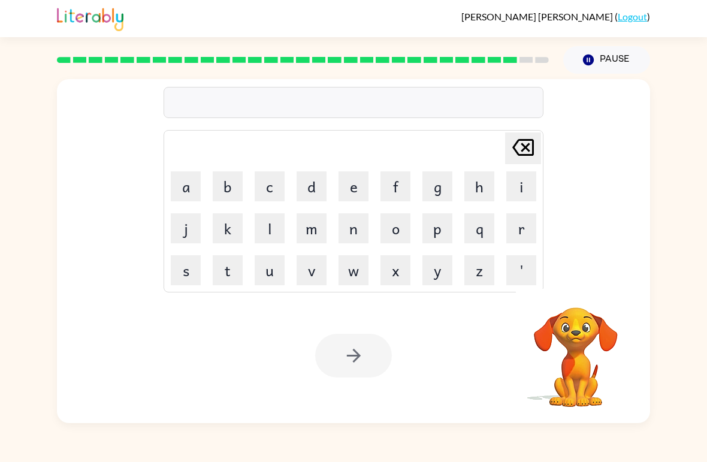
click at [184, 275] on button "s" at bounding box center [186, 270] width 30 height 30
click at [522, 186] on button "i" at bounding box center [521, 186] width 30 height 30
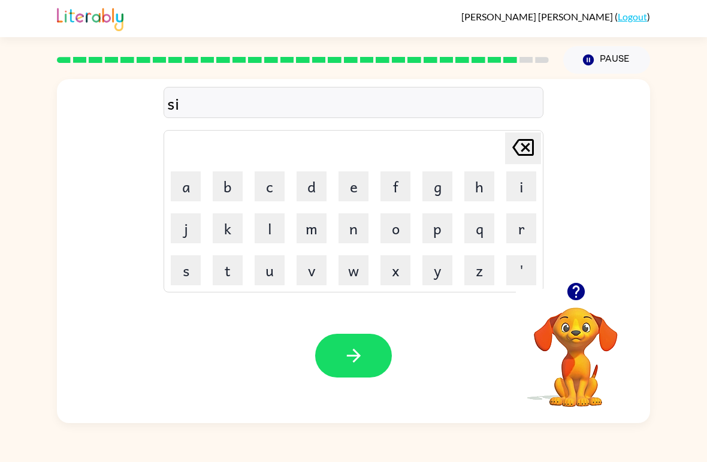
click at [262, 222] on button "l" at bounding box center [269, 228] width 30 height 30
click at [309, 263] on button "v" at bounding box center [311, 270] width 30 height 30
click at [346, 178] on button "e" at bounding box center [353, 186] width 30 height 30
click at [509, 230] on button "r" at bounding box center [521, 228] width 30 height 30
click at [357, 276] on button "w" at bounding box center [353, 270] width 30 height 30
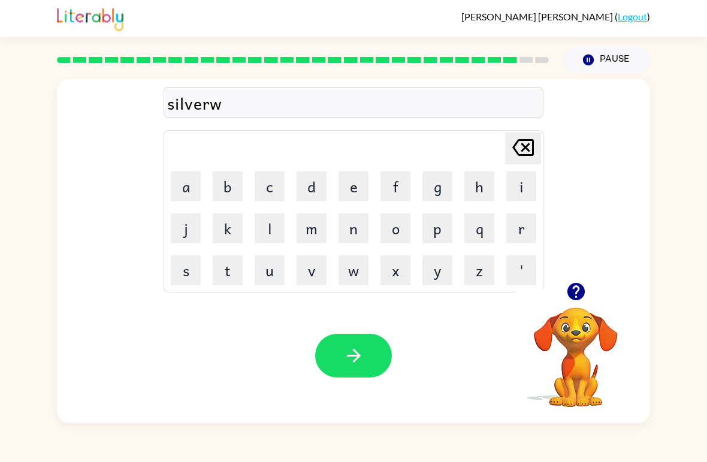
click at [185, 192] on button "a" at bounding box center [186, 186] width 30 height 30
click at [514, 228] on button "r" at bounding box center [521, 228] width 30 height 30
click at [347, 189] on button "e" at bounding box center [353, 186] width 30 height 30
click at [354, 376] on button "button" at bounding box center [353, 356] width 77 height 44
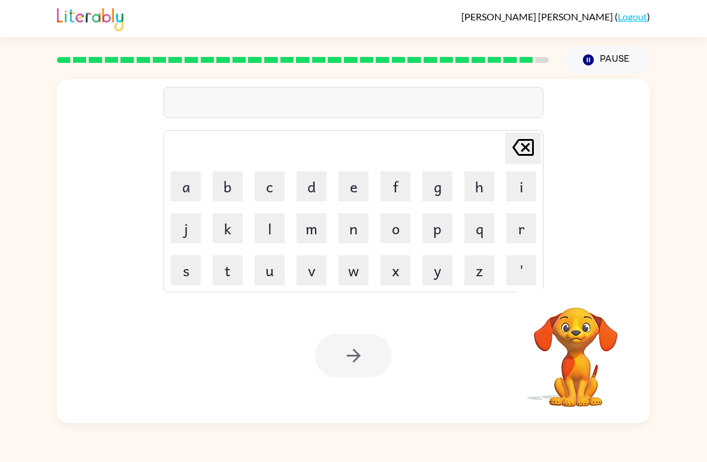
click at [350, 179] on button "e" at bounding box center [353, 186] width 30 height 30
click at [351, 225] on button "n" at bounding box center [353, 228] width 30 height 30
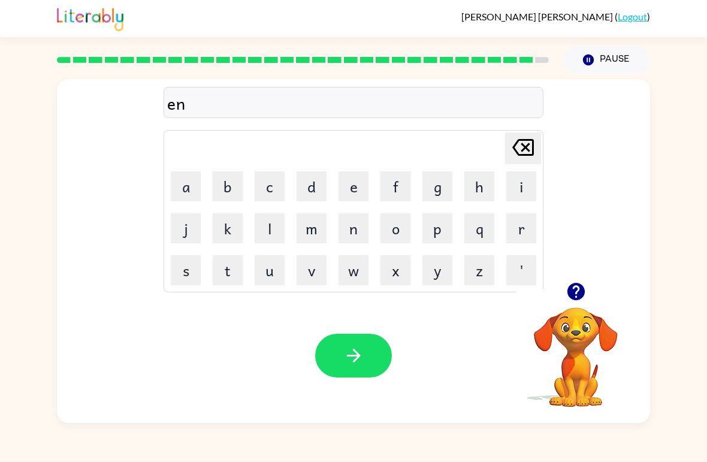
click at [272, 192] on button "c" at bounding box center [269, 186] width 30 height 30
click at [393, 235] on button "o" at bounding box center [395, 228] width 30 height 30
click at [266, 276] on button "u" at bounding box center [269, 270] width 30 height 30
click at [360, 226] on button "n" at bounding box center [353, 228] width 30 height 30
click at [225, 266] on button "t" at bounding box center [228, 270] width 30 height 30
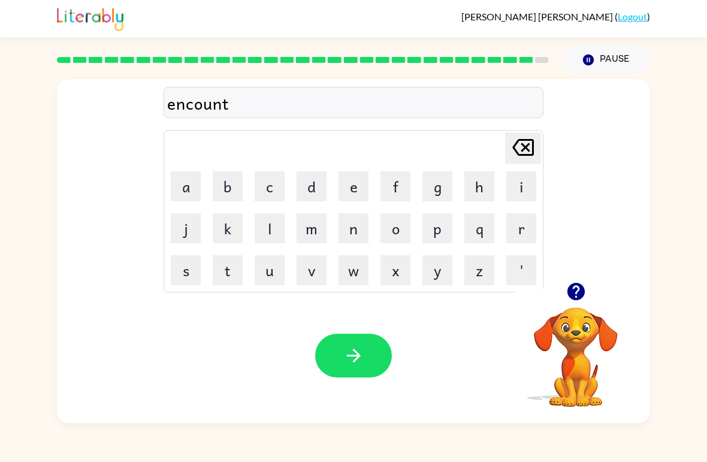
click at [354, 180] on button "e" at bounding box center [353, 186] width 30 height 30
click at [515, 223] on button "r" at bounding box center [521, 228] width 30 height 30
click at [393, 345] on div "Your browser must support playing .mp4 files to use Literably. Please try using…" at bounding box center [353, 355] width 593 height 135
click at [340, 362] on button "button" at bounding box center [353, 356] width 77 height 44
